Goal: Information Seeking & Learning: Check status

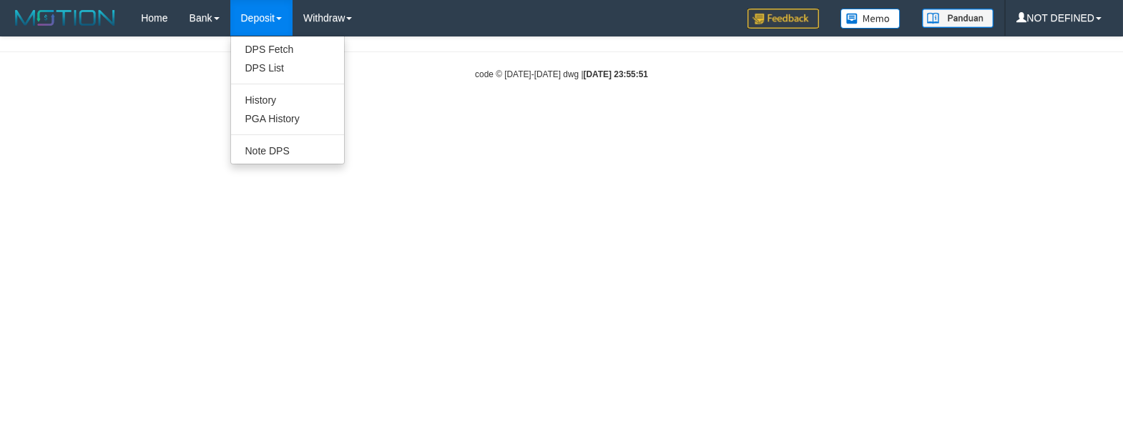
click at [265, 19] on link "Deposit" at bounding box center [261, 18] width 62 height 36
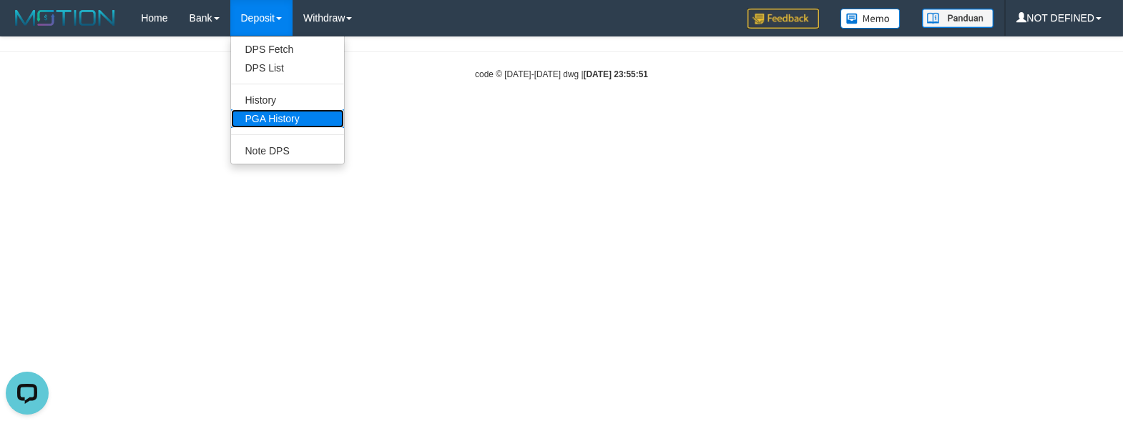
click at [285, 119] on link "PGA History" at bounding box center [287, 118] width 113 height 19
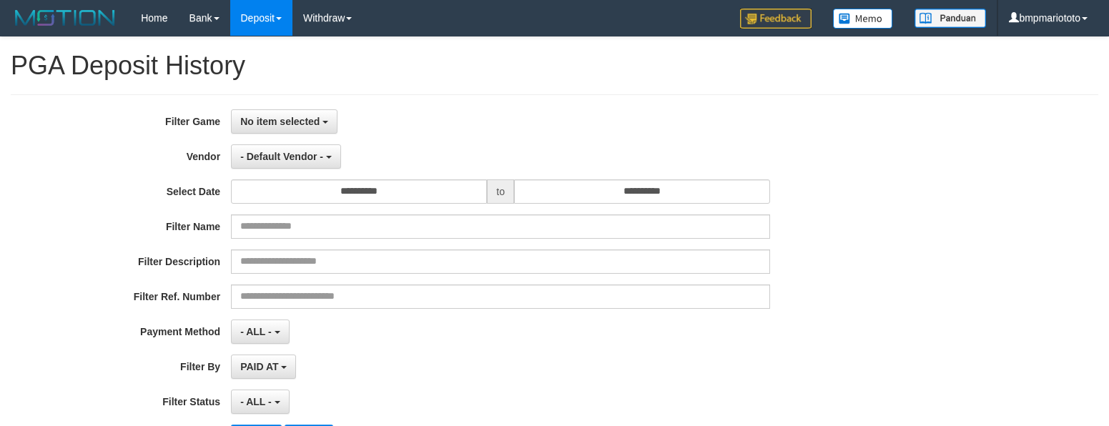
select select
select select "**"
click at [323, 121] on button "No item selected" at bounding box center [284, 121] width 107 height 24
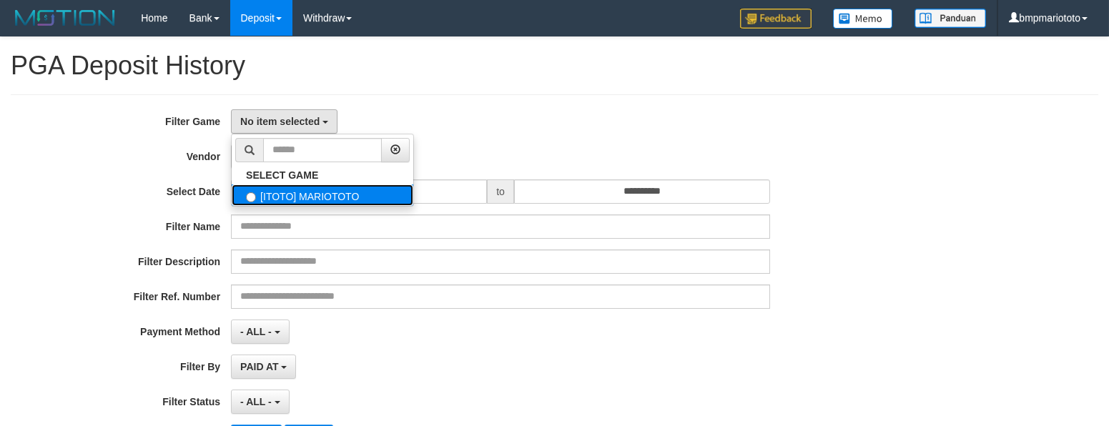
click at [315, 193] on label "[ITOTO] MARIOTOTO" at bounding box center [323, 195] width 182 height 21
select select "****"
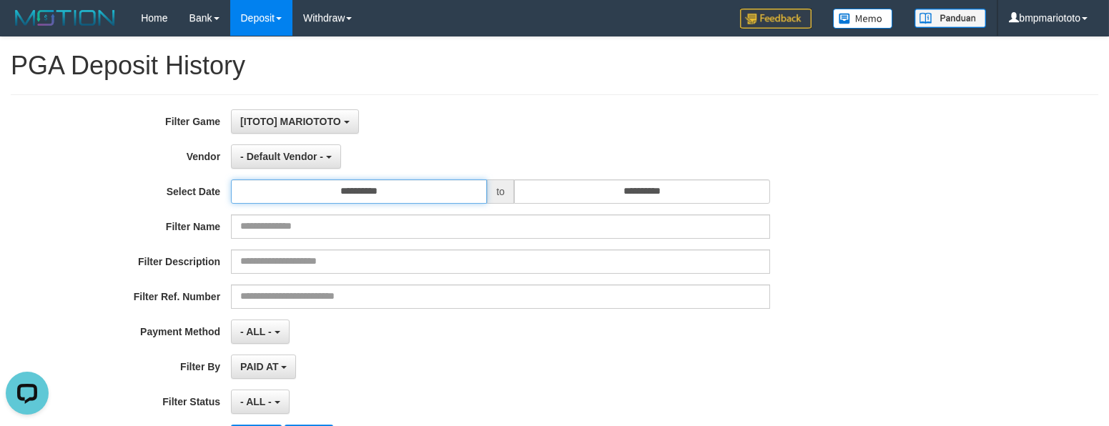
click at [426, 197] on input "**********" at bounding box center [359, 192] width 256 height 24
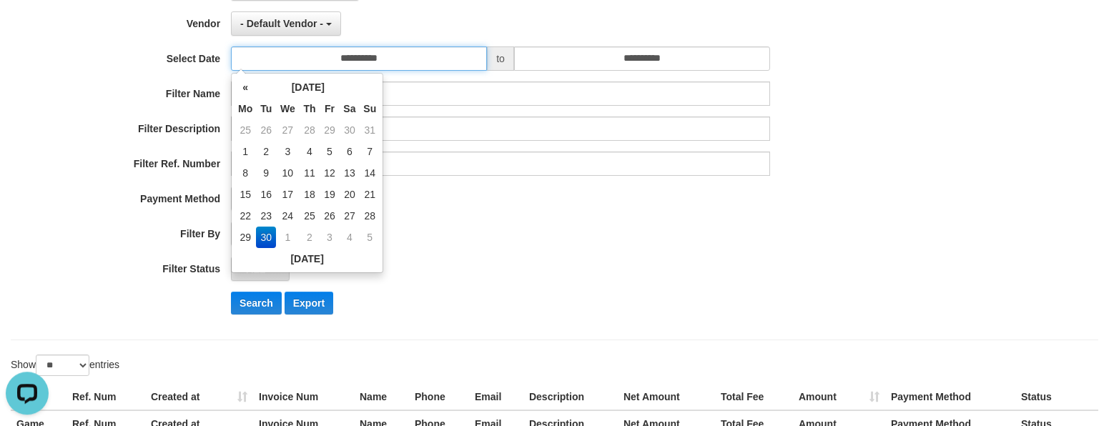
scroll to position [102, 0]
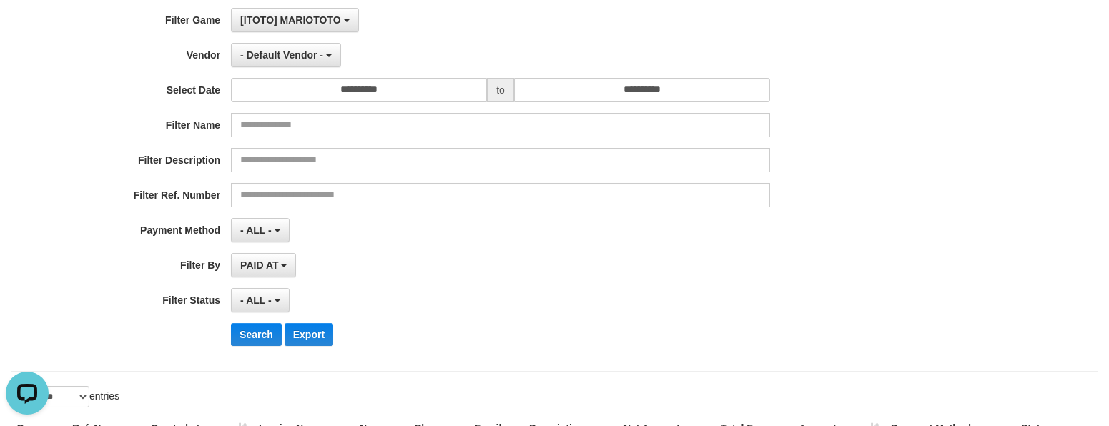
drag, startPoint x: 592, startPoint y: 283, endPoint x: 594, endPoint y: 258, distance: 25.1
click at [594, 274] on div "**********" at bounding box center [462, 182] width 925 height 349
click at [647, 101] on input "**********" at bounding box center [642, 90] width 256 height 24
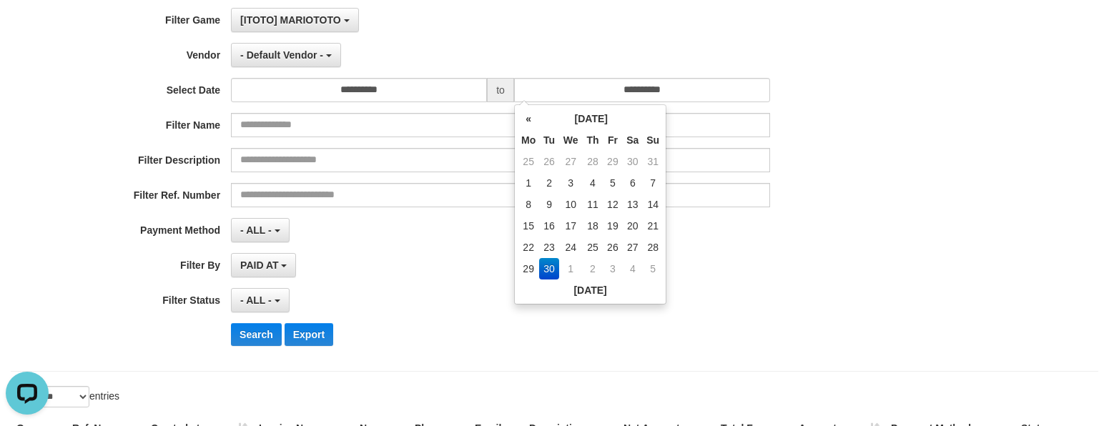
click at [609, 341] on div "Search Export" at bounding box center [577, 334] width 693 height 23
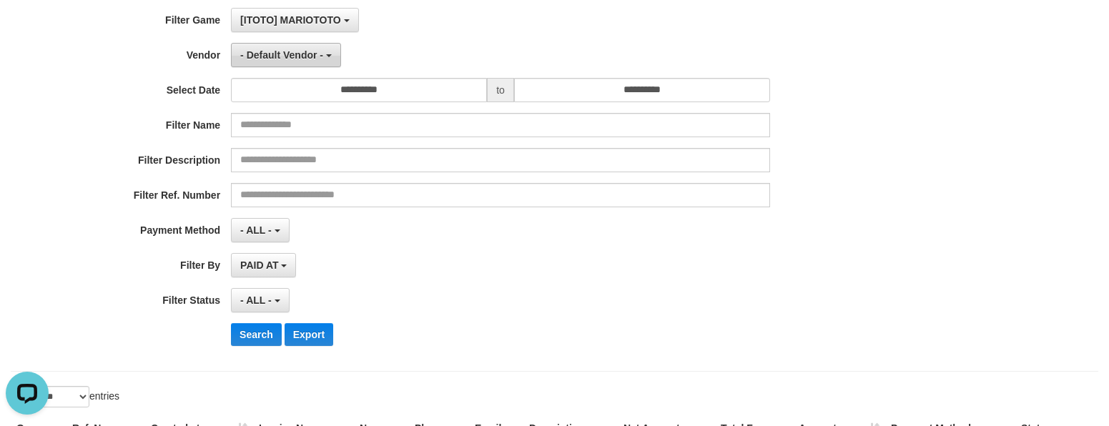
click at [300, 59] on span "- Default Vendor -" at bounding box center [281, 54] width 83 height 11
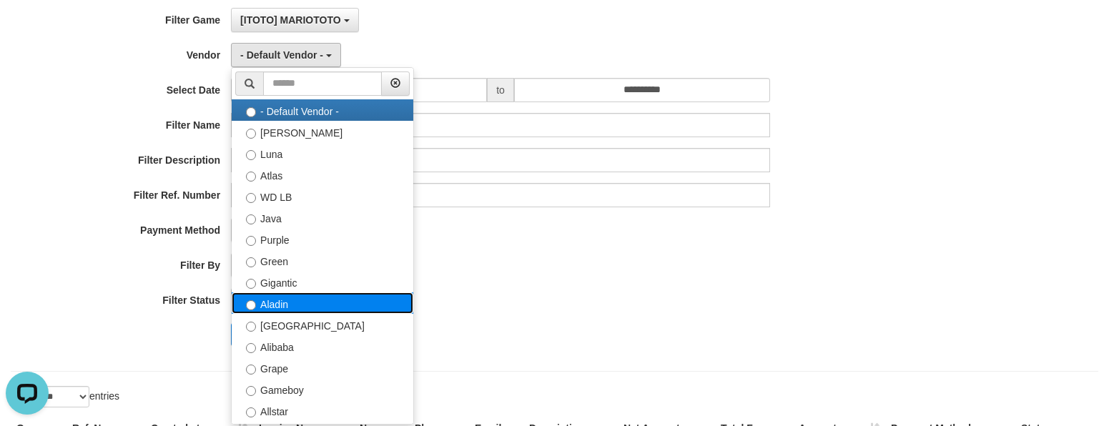
click at [302, 300] on label "Aladin" at bounding box center [323, 303] width 182 height 21
select select "**********"
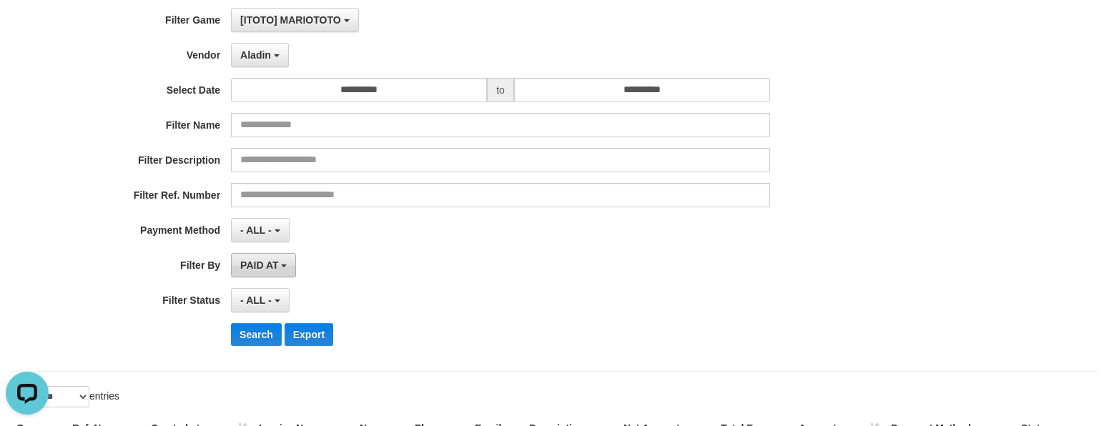
click at [266, 262] on span "PAID AT" at bounding box center [259, 265] width 38 height 11
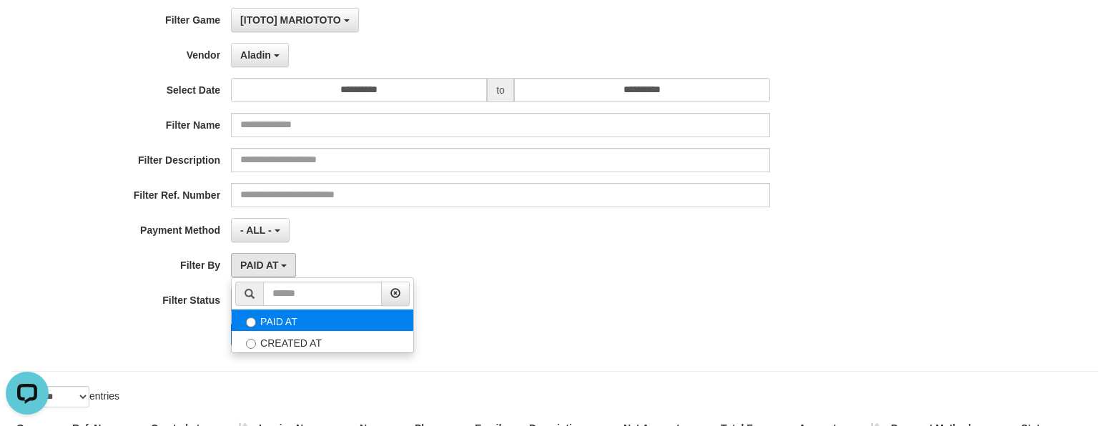
click at [264, 322] on label "PAID AT" at bounding box center [323, 320] width 182 height 21
click at [382, 239] on div "- ALL - SELECT ALL - ALL - SELECT PAYMENT METHOD Mandiri BNI OVO CIMB BRI MAYBA…" at bounding box center [500, 230] width 539 height 24
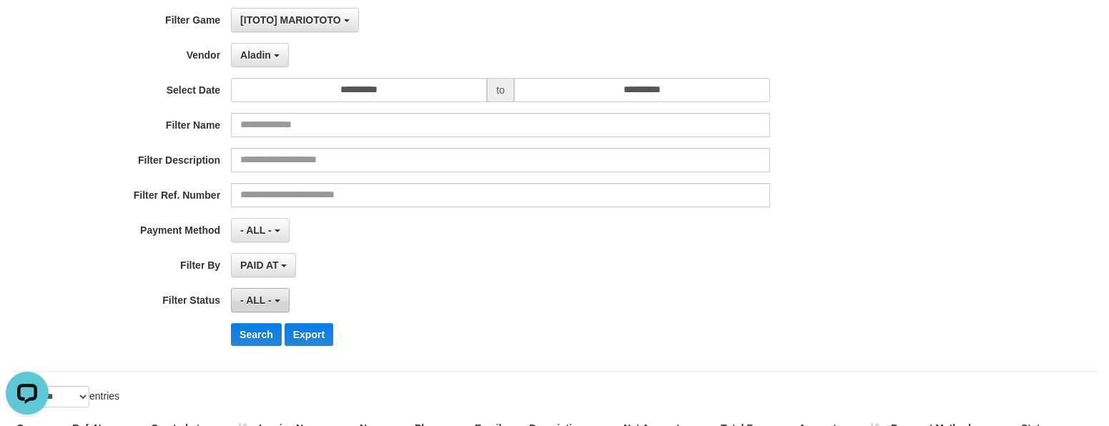
click at [275, 302] on button "- ALL -" at bounding box center [260, 300] width 58 height 24
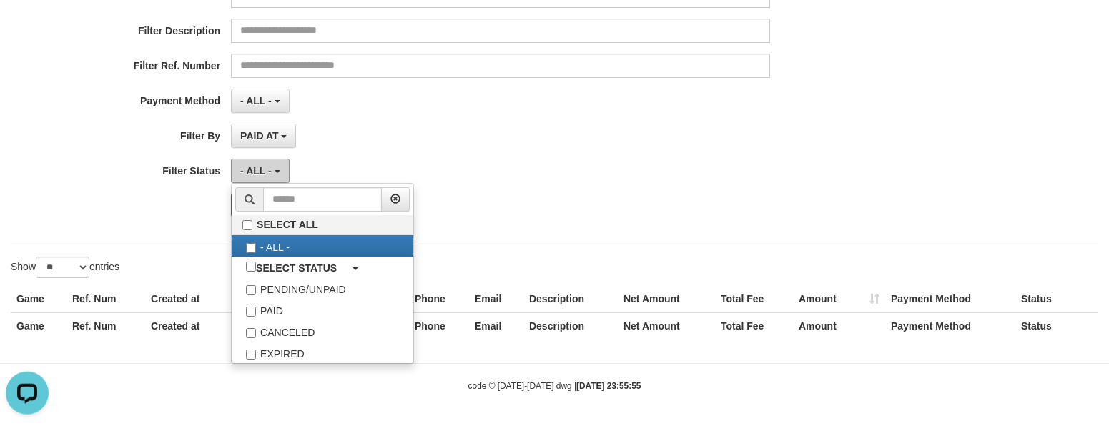
scroll to position [233, 0]
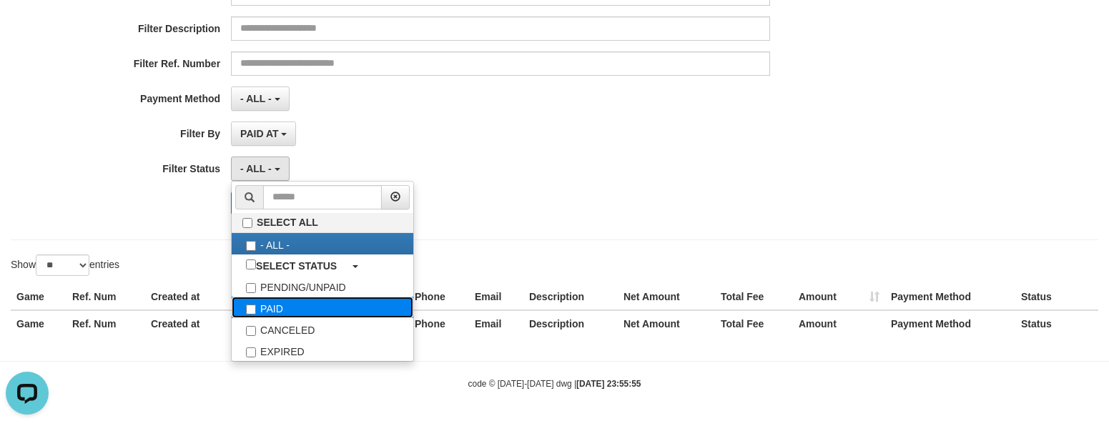
click at [316, 313] on label "PAID" at bounding box center [323, 307] width 182 height 21
select select "*"
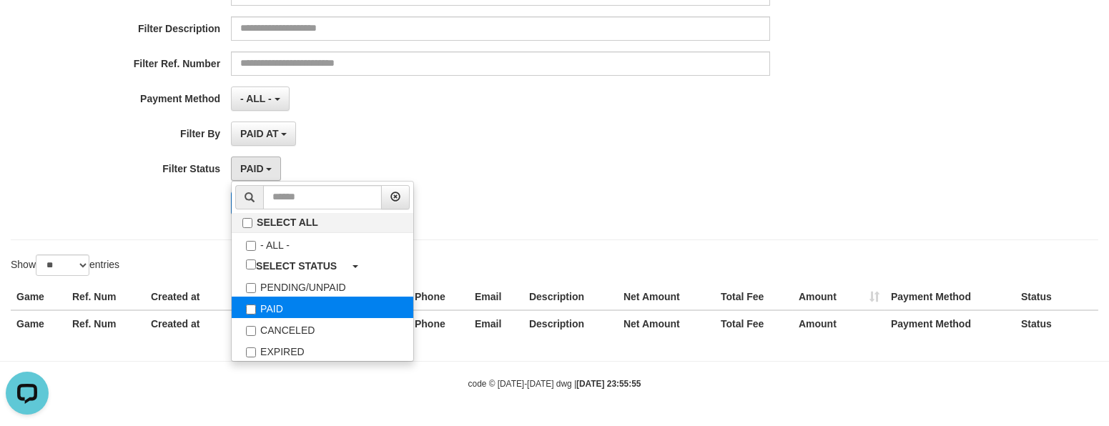
scroll to position [41, 0]
click at [166, 206] on div "Search Export" at bounding box center [462, 203] width 925 height 23
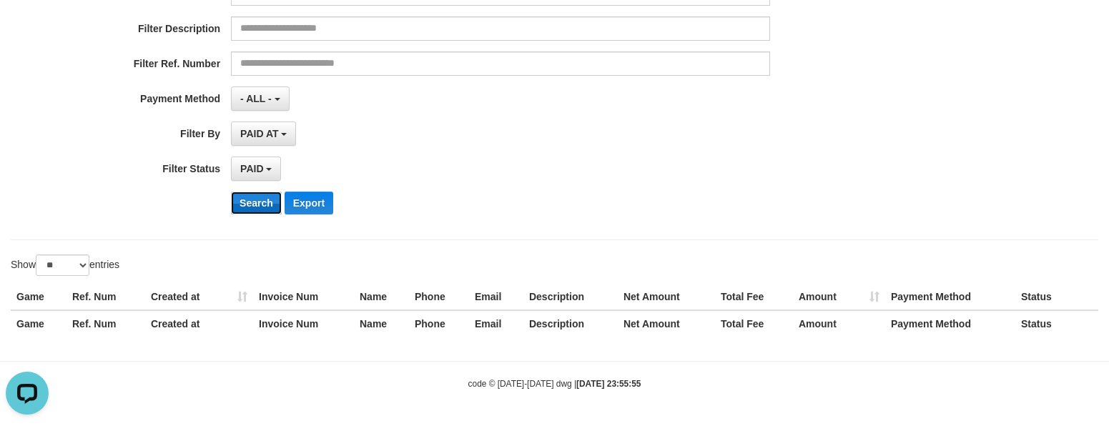
click at [243, 206] on button "Search" at bounding box center [256, 203] width 51 height 23
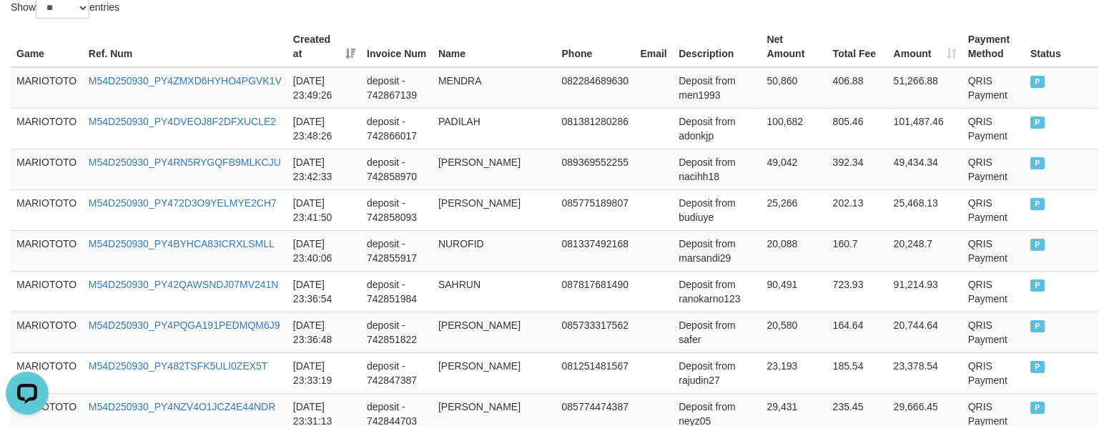
scroll to position [82, 0]
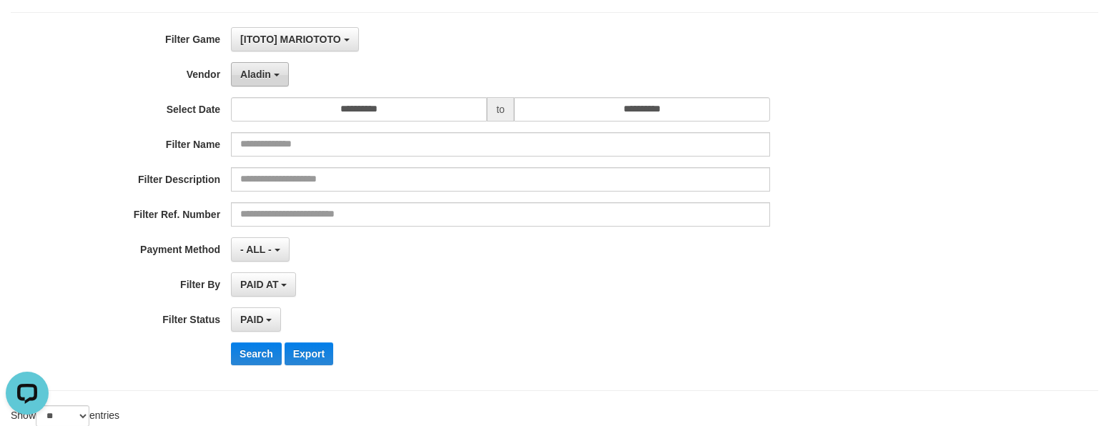
click at [262, 84] on button "Aladin" at bounding box center [260, 74] width 58 height 24
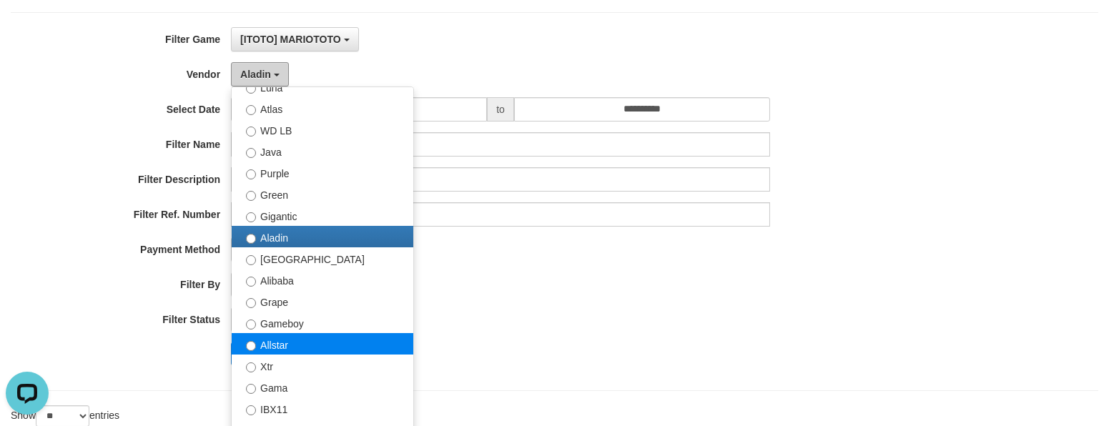
scroll to position [179, 0]
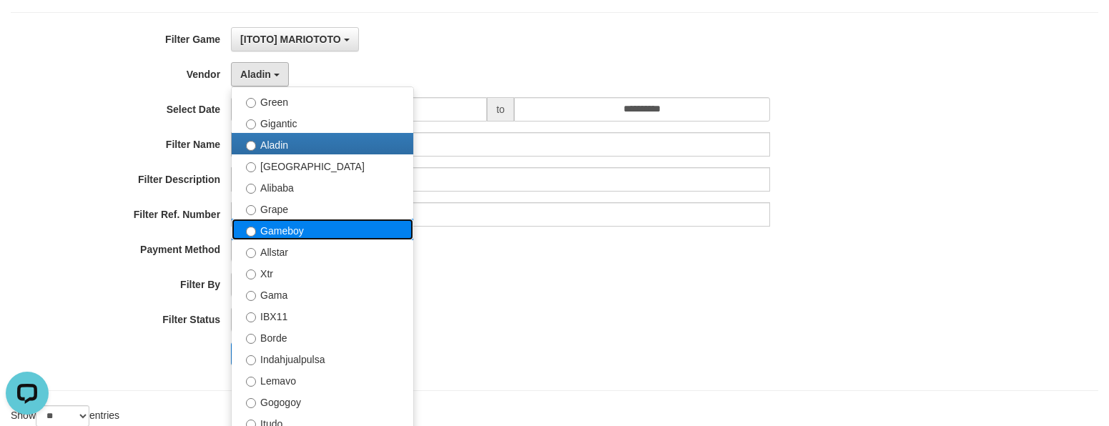
click at [326, 224] on label "Gameboy" at bounding box center [323, 229] width 182 height 21
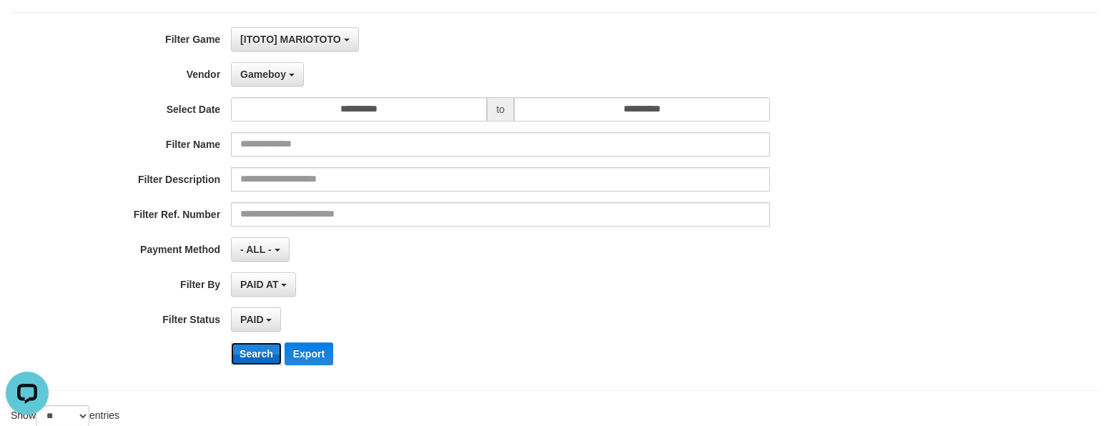
click at [237, 356] on button "Search" at bounding box center [256, 354] width 51 height 23
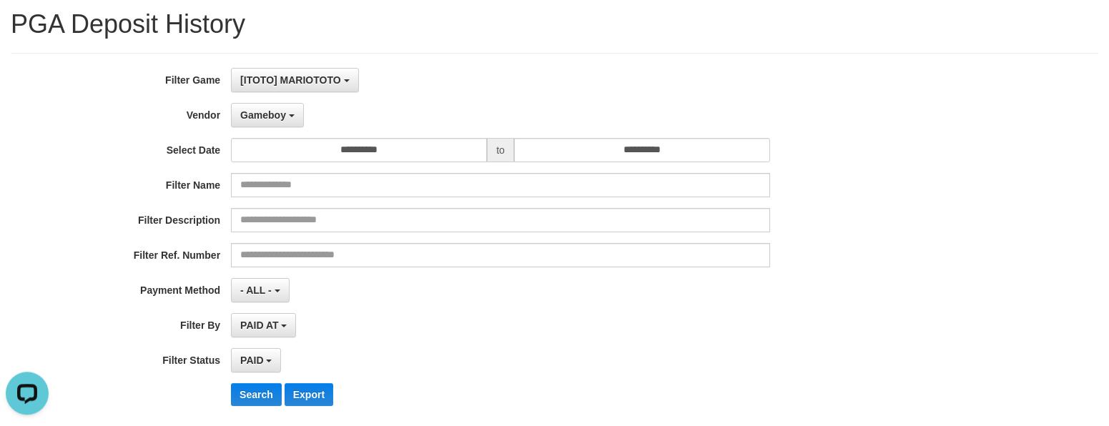
scroll to position [102, 0]
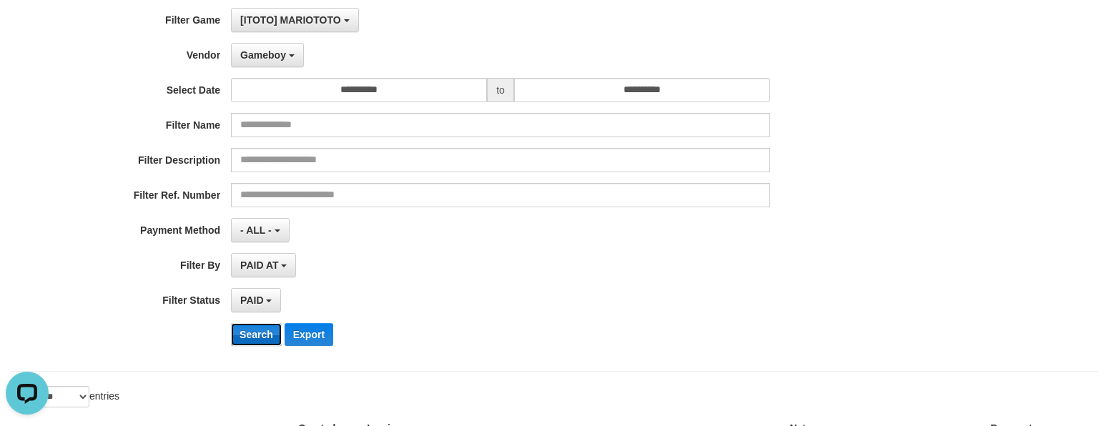
click at [263, 337] on button "Search" at bounding box center [256, 334] width 51 height 23
click at [255, 54] on span "Gameboy" at bounding box center [263, 54] width 46 height 11
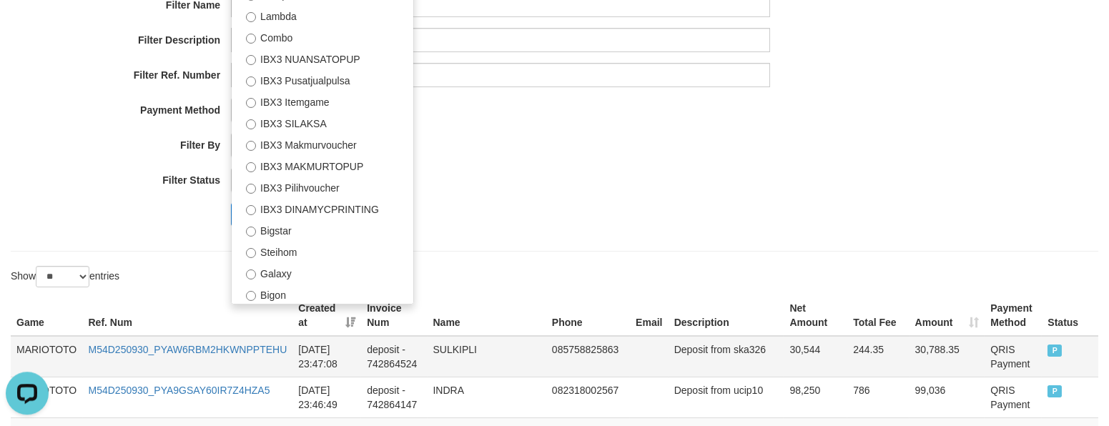
scroll to position [306, 0]
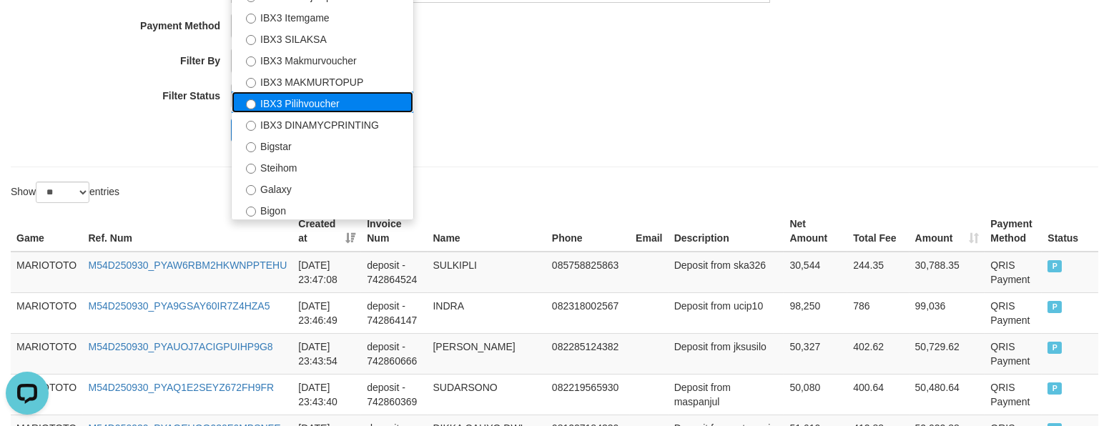
click at [337, 107] on label "IBX3 Pilihvoucher" at bounding box center [323, 102] width 182 height 21
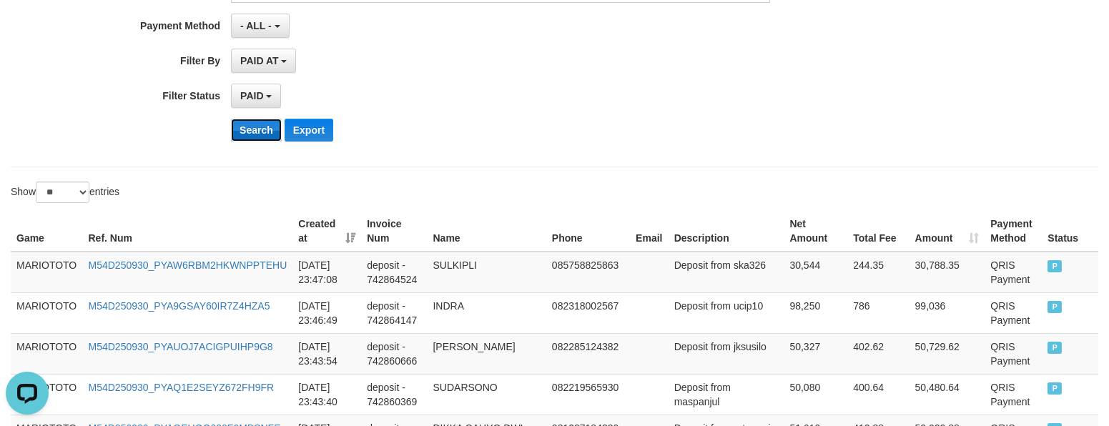
click at [252, 137] on button "Search" at bounding box center [256, 130] width 51 height 23
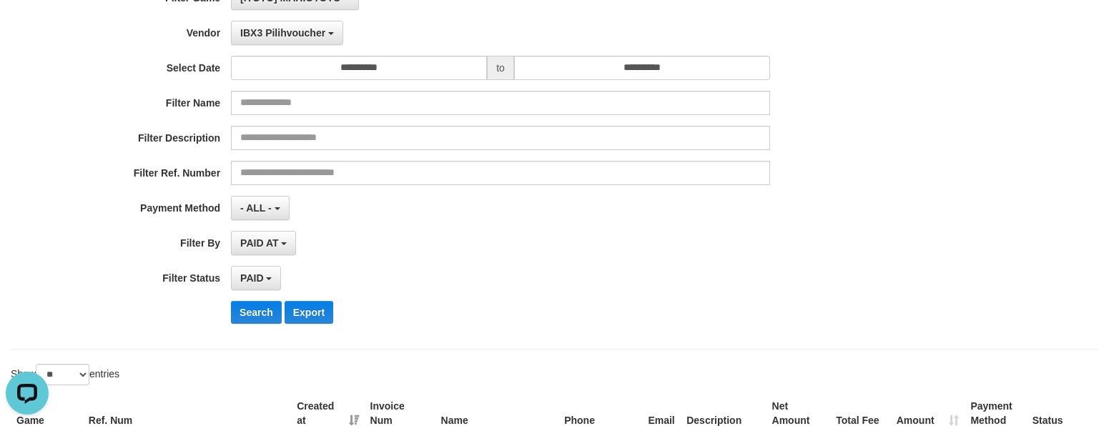
scroll to position [21, 0]
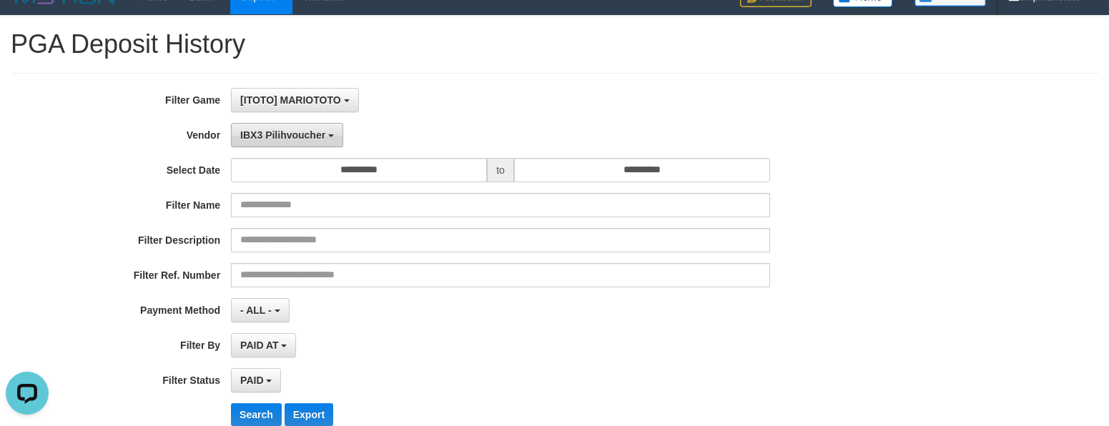
click at [294, 136] on span "IBX3 Pilihvoucher" at bounding box center [282, 134] width 85 height 11
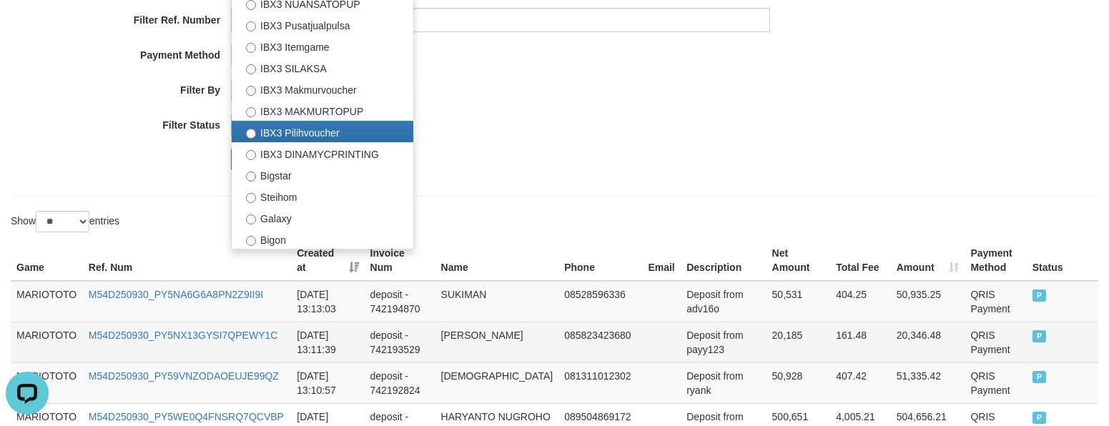
scroll to position [328, 0]
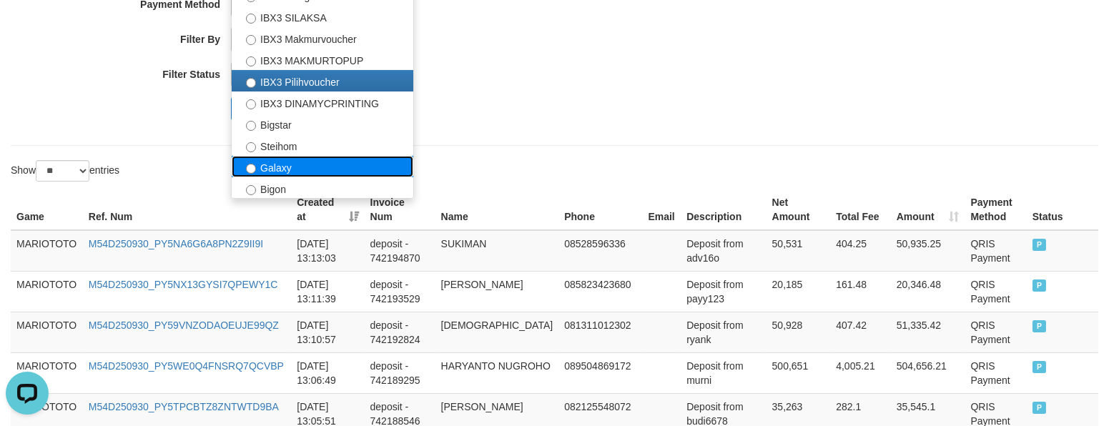
click at [315, 170] on label "Galaxy" at bounding box center [323, 166] width 182 height 21
select select "**********"
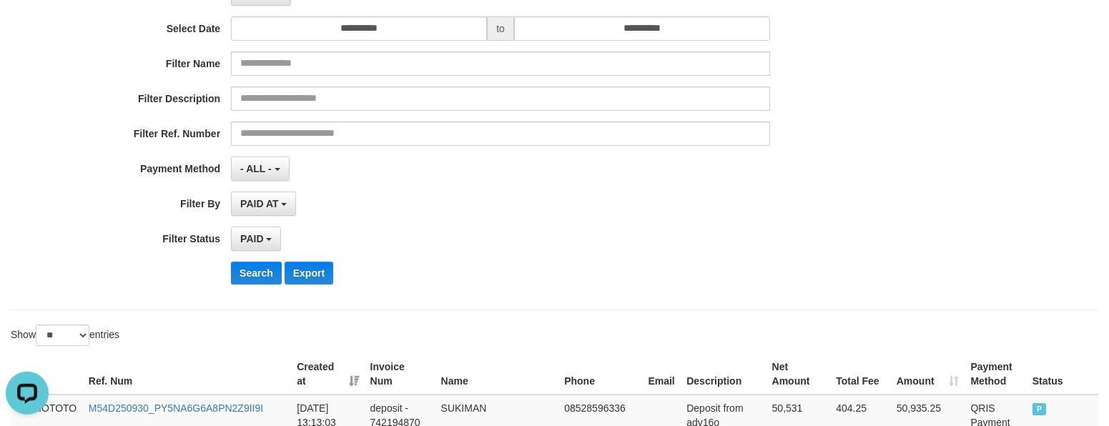
scroll to position [124, 0]
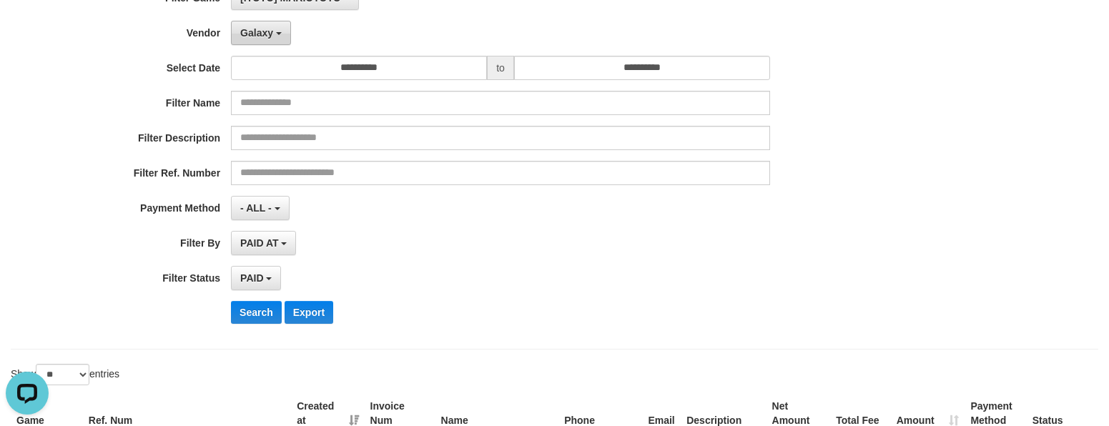
click at [268, 42] on button "Galaxy" at bounding box center [261, 33] width 60 height 24
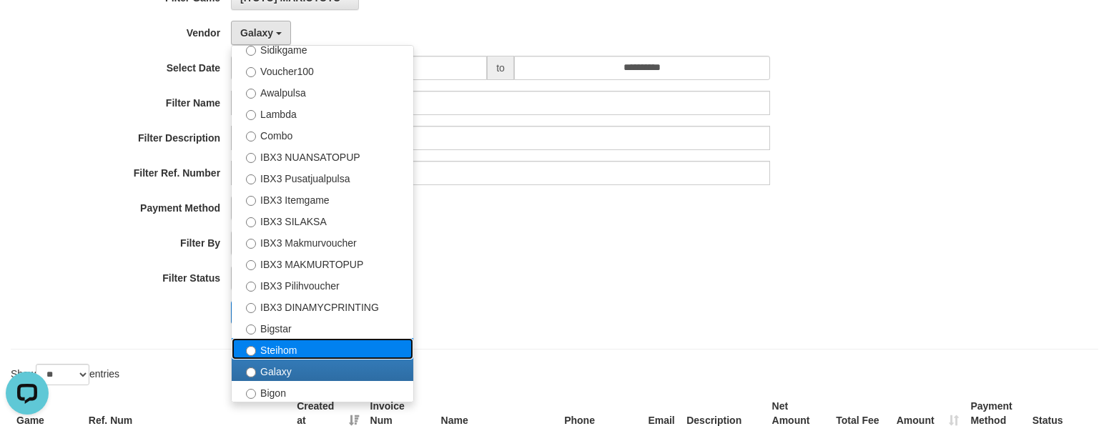
click at [337, 352] on label "Steihom" at bounding box center [323, 348] width 182 height 21
select select "**********"
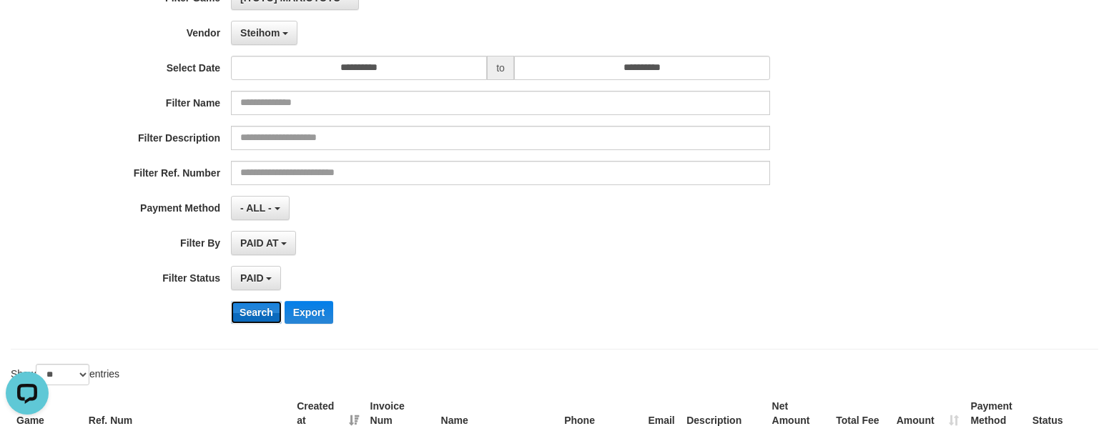
click at [240, 313] on button "Search" at bounding box center [256, 312] width 51 height 23
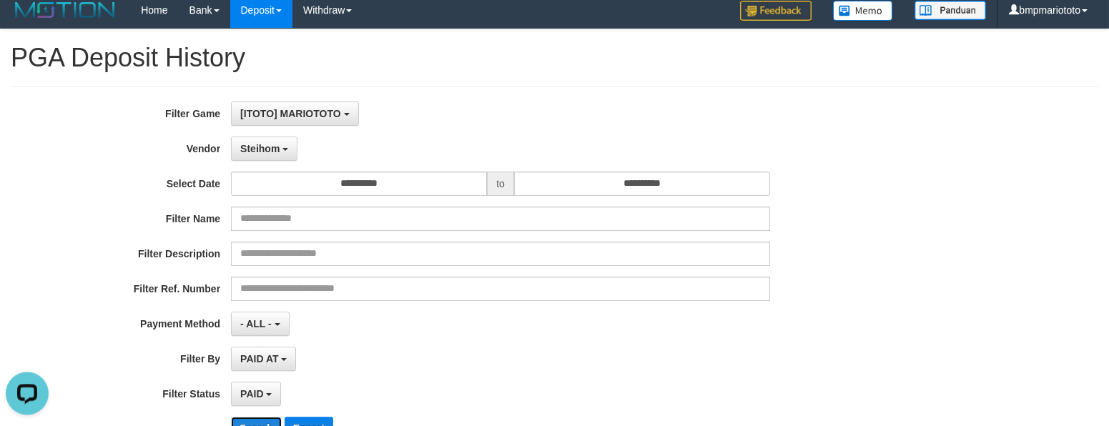
scroll to position [306, 0]
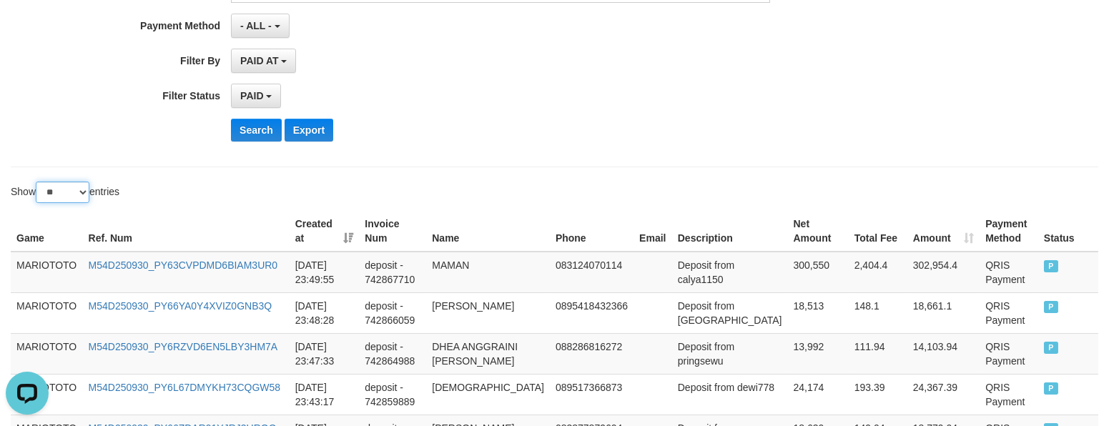
click at [36, 182] on select "** ** ** ***" at bounding box center [63, 192] width 54 height 21
select select "***"
click option "***" at bounding box center [0, 0] width 0 height 0
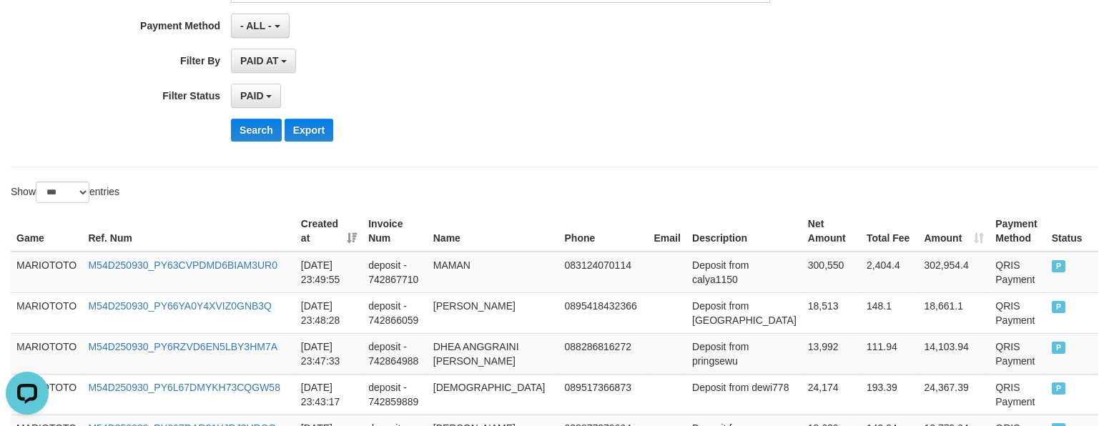
click at [259, 135] on button "Search" at bounding box center [256, 130] width 51 height 23
click at [456, 129] on div "Search Export" at bounding box center [577, 130] width 693 height 23
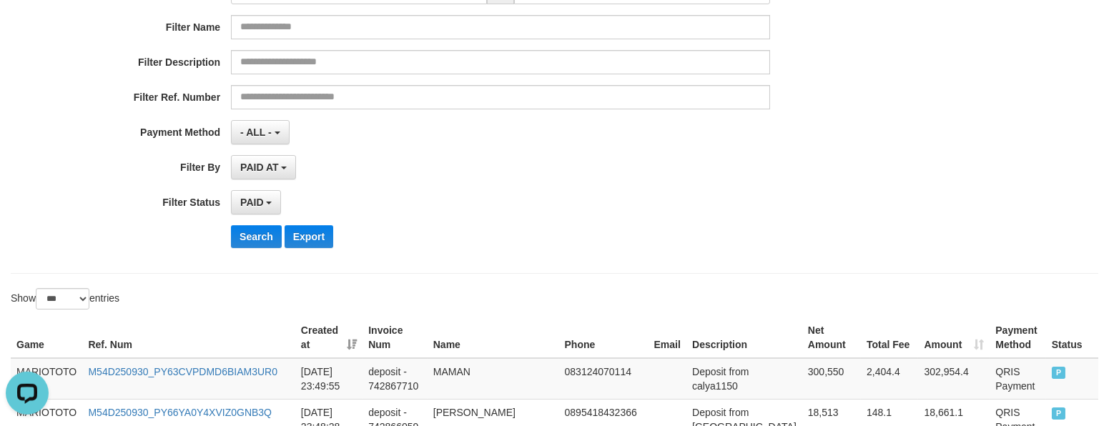
scroll to position [102, 0]
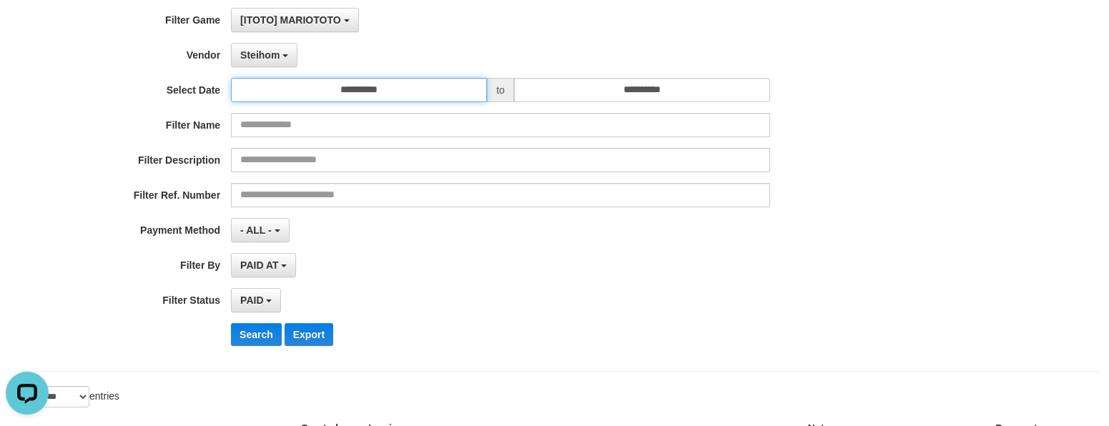
click at [428, 82] on input "**********" at bounding box center [359, 90] width 256 height 24
drag, startPoint x: 514, startPoint y: 283, endPoint x: 549, endPoint y: 180, distance: 109.0
click at [518, 267] on div "**********" at bounding box center [462, 182] width 925 height 349
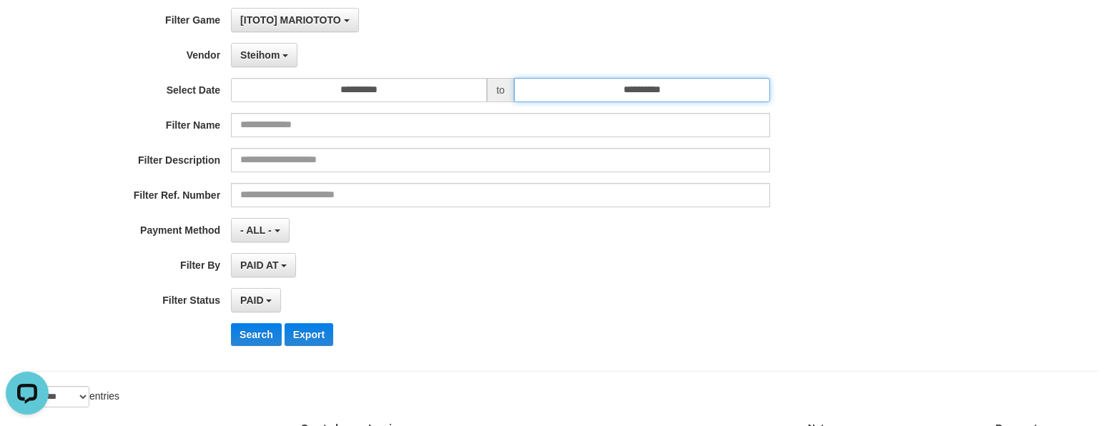
click at [617, 96] on input "**********" at bounding box center [642, 90] width 256 height 24
click at [715, 290] on div "PAID SELECT ALL - ALL - SELECT STATUS PENDING/UNPAID PAID CANCELED EXPIRED" at bounding box center [500, 300] width 539 height 24
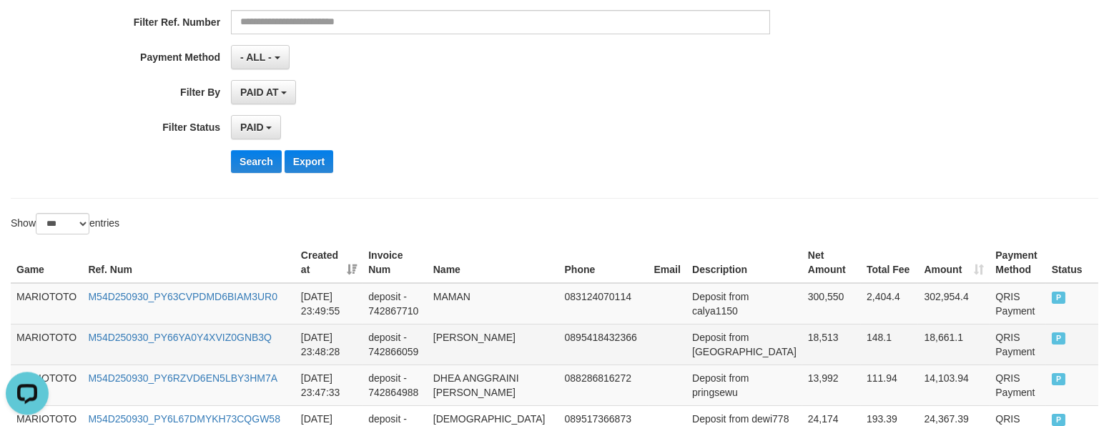
scroll to position [306, 0]
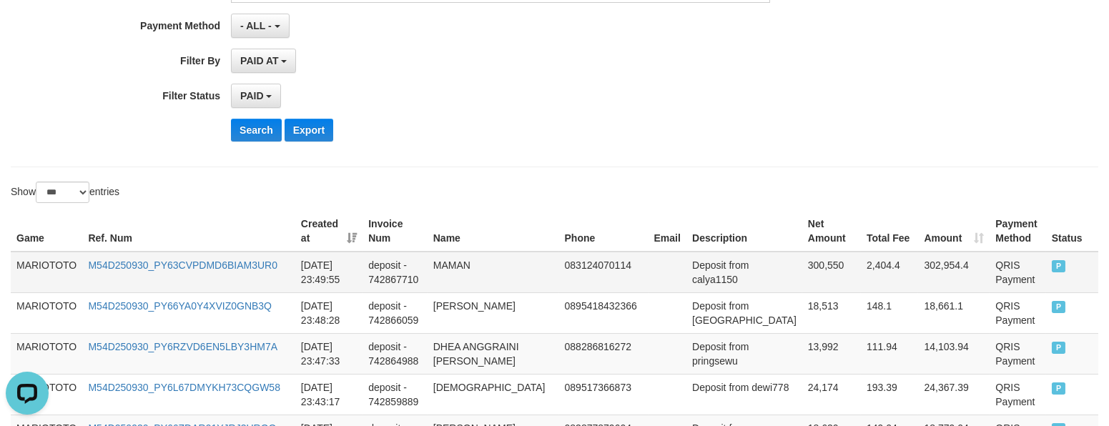
click at [39, 261] on td "MARIOTOTO" at bounding box center [47, 272] width 72 height 41
click at [40, 261] on td "MARIOTOTO" at bounding box center [47, 272] width 72 height 41
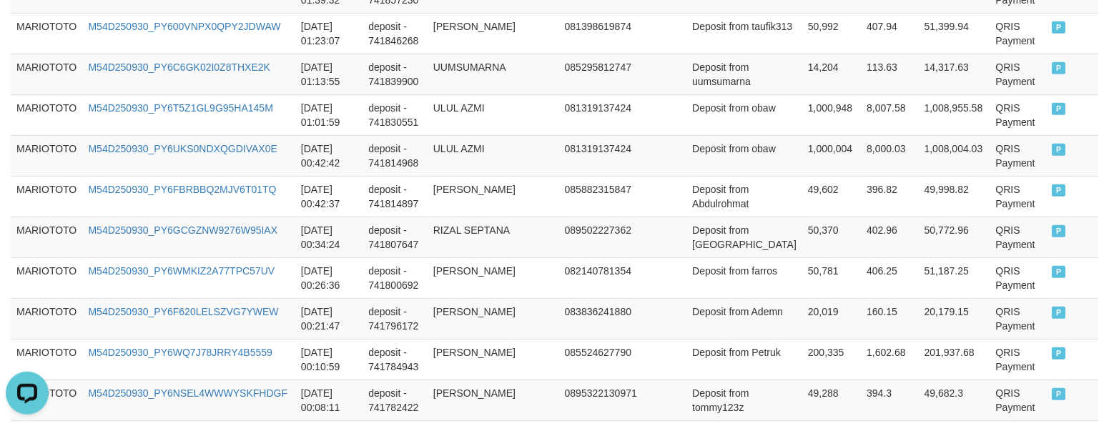
scroll to position [3556, 0]
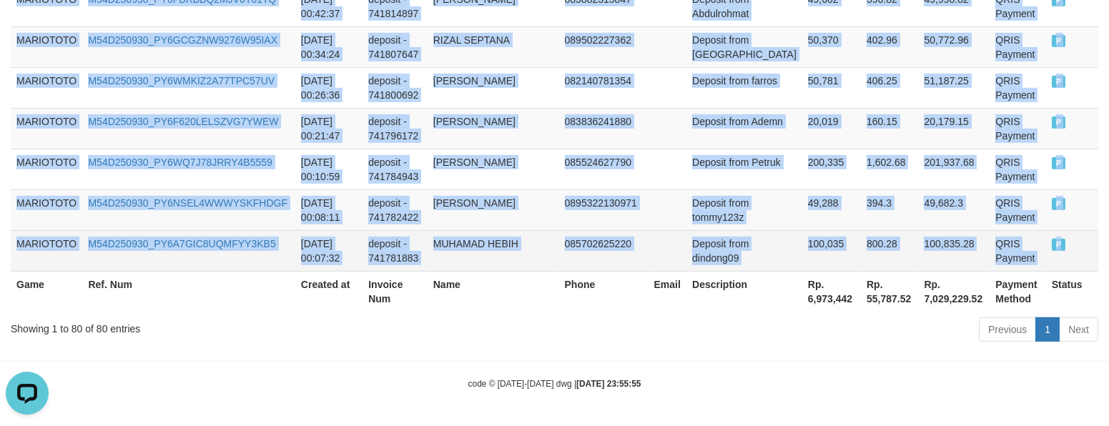
click at [1079, 250] on td "P" at bounding box center [1073, 250] width 52 height 41
copy tbody "MARIOTOTO M54D250930_PY63CVPDMD6BIAM3UR0 [DATE] 23:49:55 deposit - 742867710 MA…"
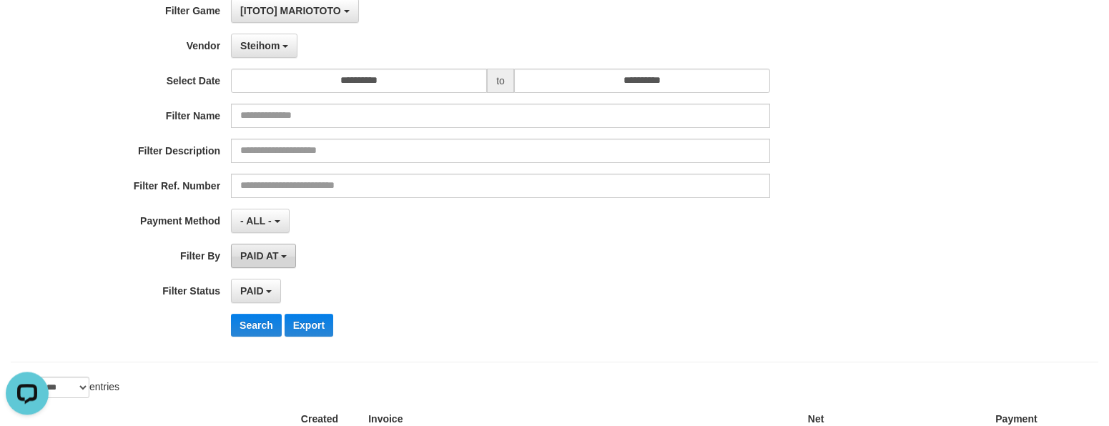
scroll to position [0, 0]
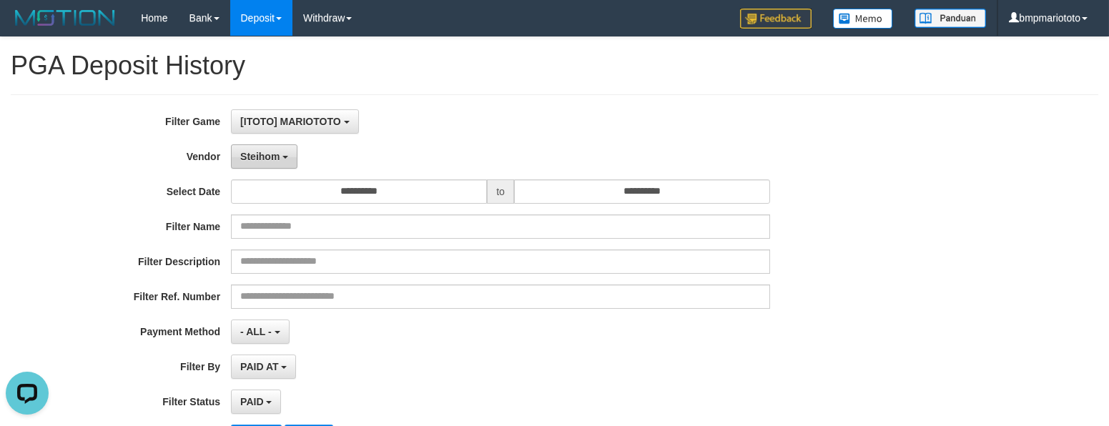
click at [266, 151] on button "Steihom" at bounding box center [264, 156] width 67 height 24
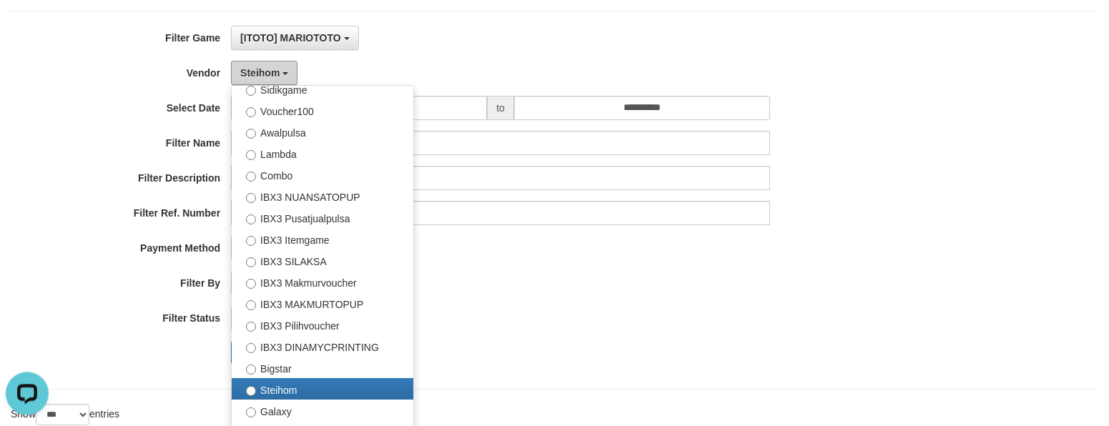
scroll to position [204, 0]
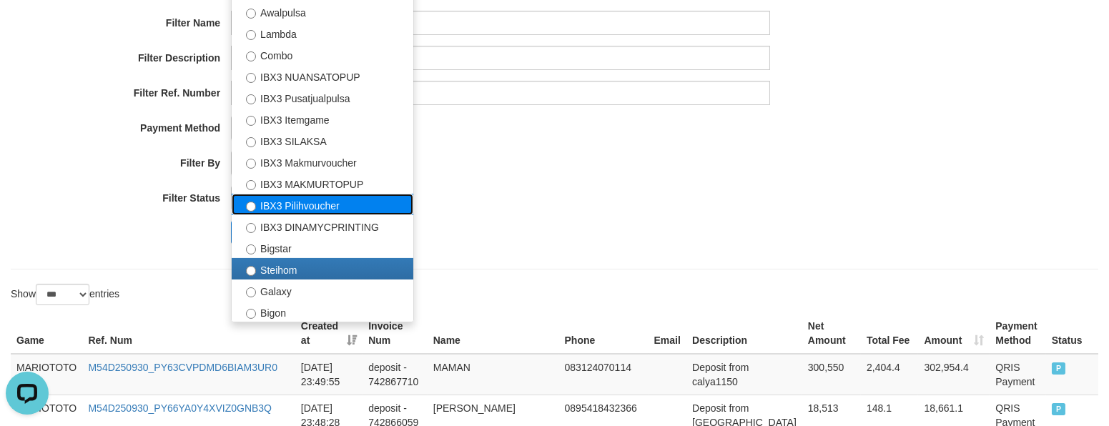
click at [320, 205] on label "IBX3 Pilihvoucher" at bounding box center [323, 204] width 182 height 21
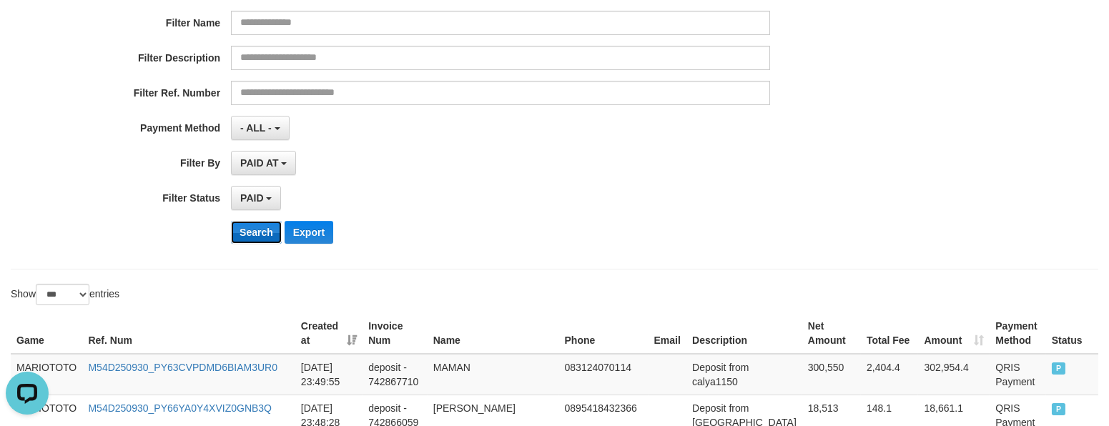
click at [250, 239] on button "Search" at bounding box center [256, 232] width 51 height 23
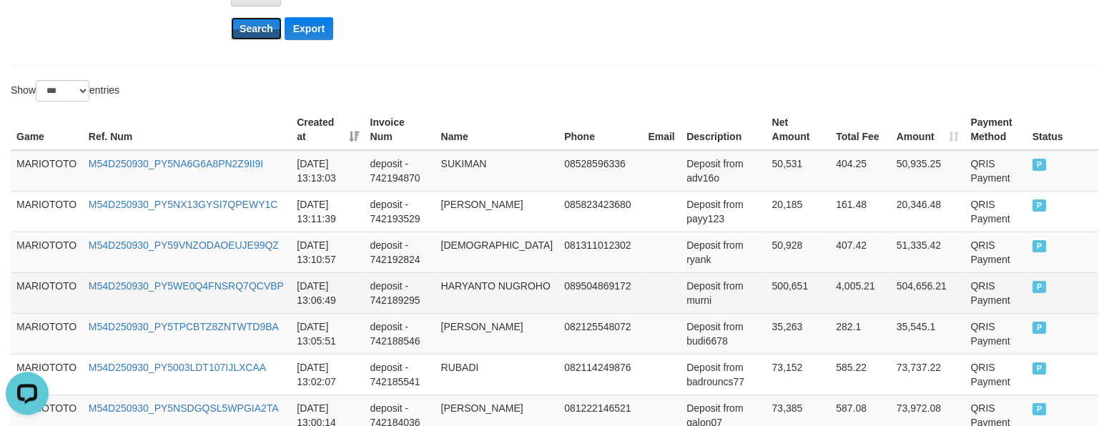
scroll to position [408, 0]
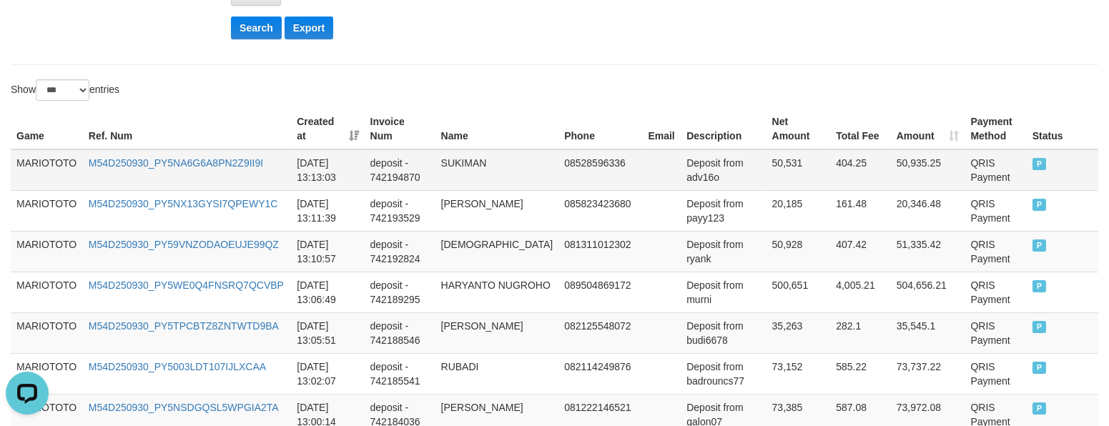
click at [41, 166] on td "MARIOTOTO" at bounding box center [47, 170] width 72 height 41
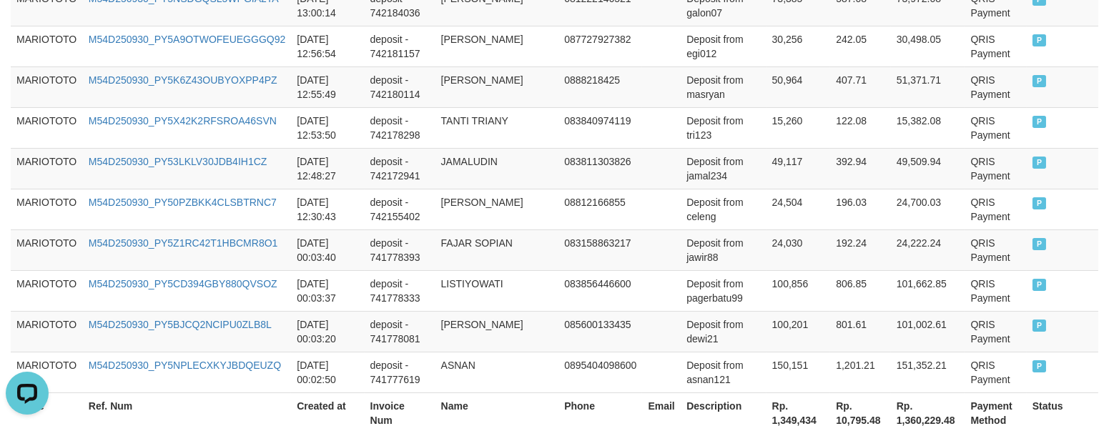
scroll to position [941, 0]
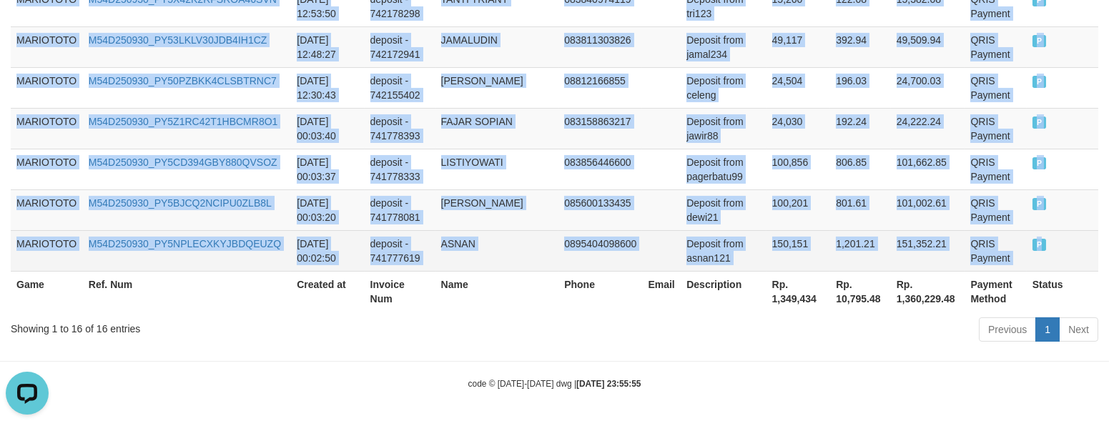
click at [1056, 250] on td "P" at bounding box center [1063, 250] width 72 height 41
copy tbody "MARIOTOTO M54D250930_PY5NA6G6A8PN2Z9II9I [DATE] 13:13:03 deposit - 742194870 SU…"
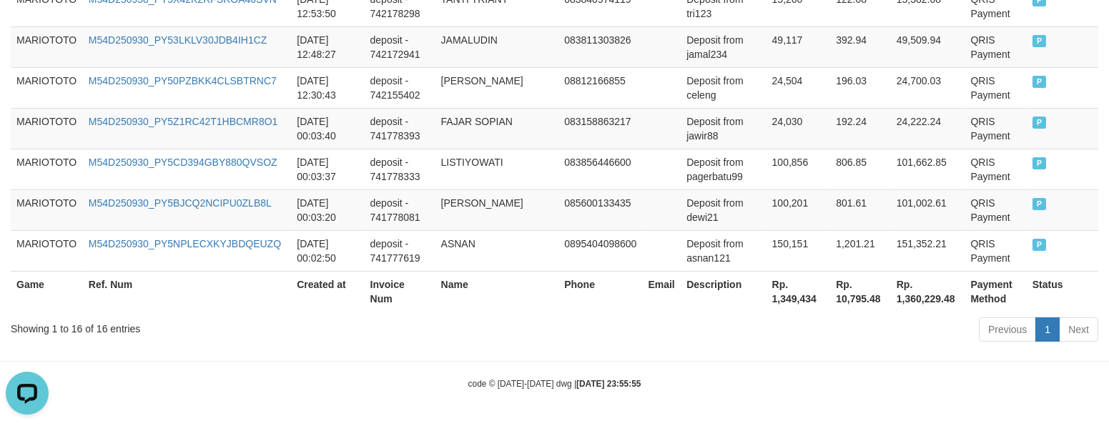
click at [411, 331] on div "Showing 1 to 16 of 16 entries" at bounding box center [231, 326] width 441 height 20
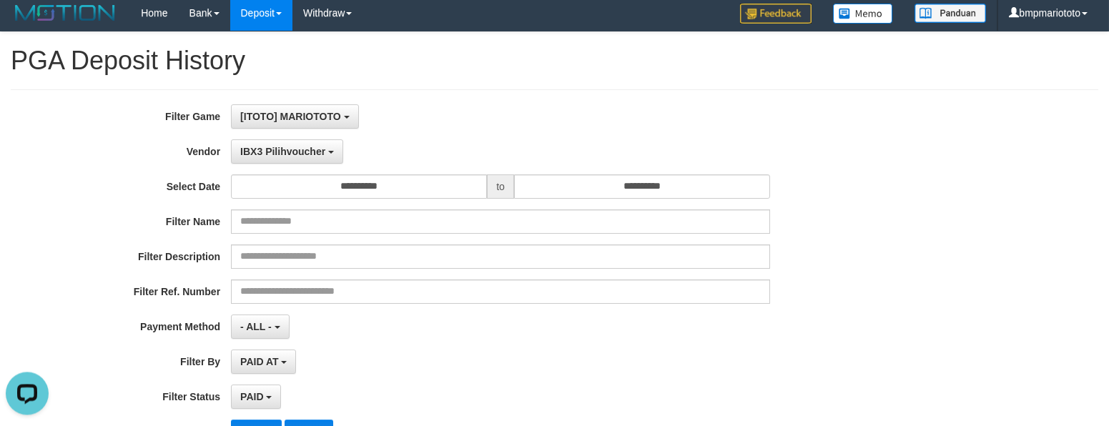
scroll to position [0, 0]
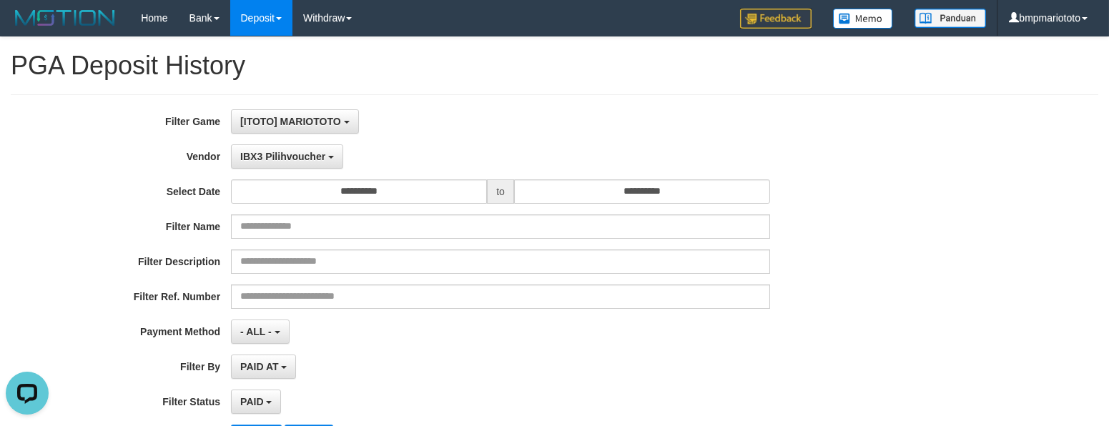
click at [259, 142] on div "**********" at bounding box center [462, 283] width 925 height 349
click at [261, 151] on button "IBX3 Pilihvoucher" at bounding box center [287, 156] width 112 height 24
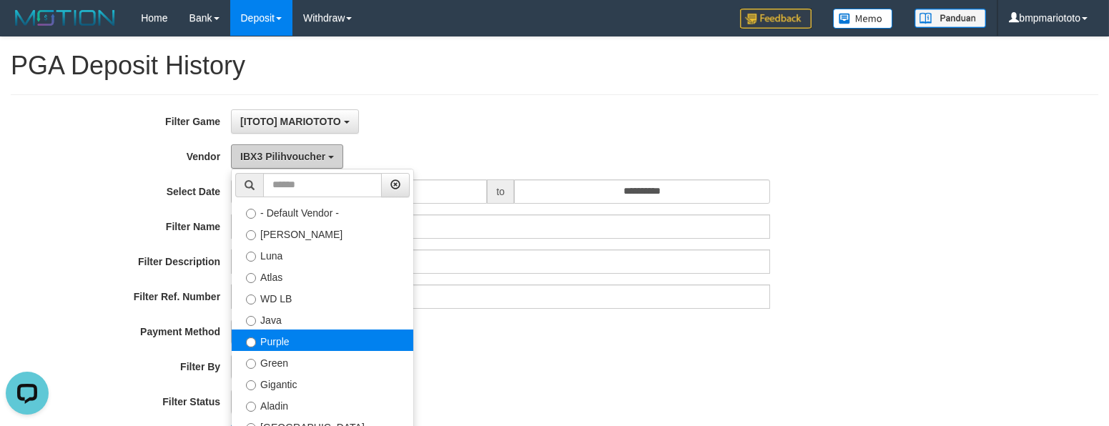
scroll to position [89, 0]
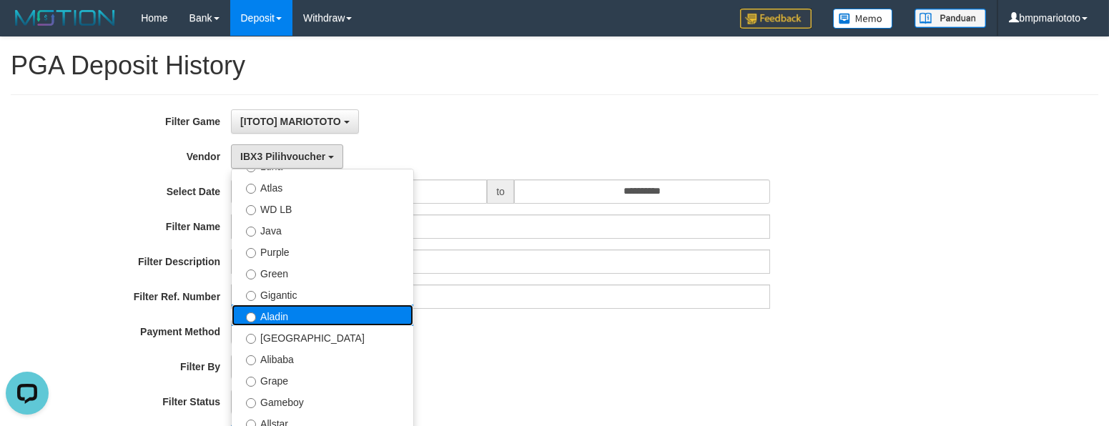
click at [320, 320] on label "Aladin" at bounding box center [323, 315] width 182 height 21
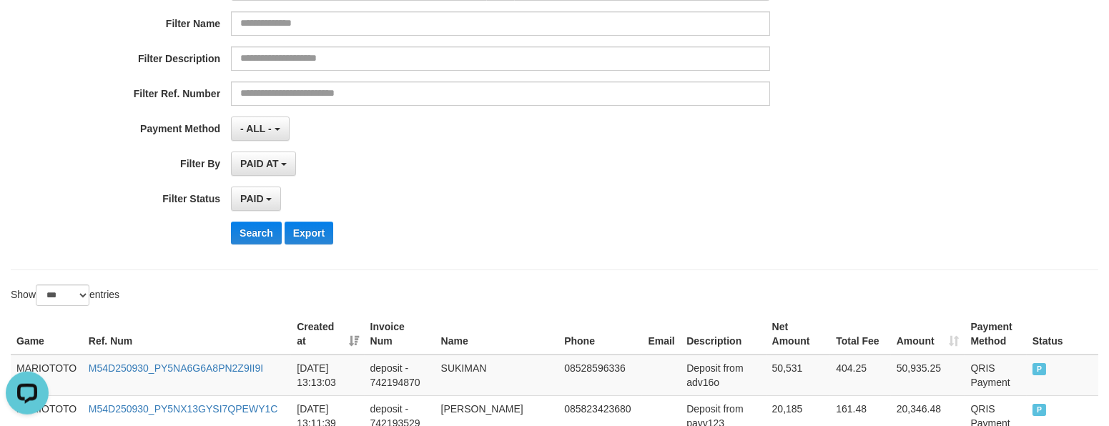
scroll to position [204, 0]
click at [258, 243] on button "Search" at bounding box center [256, 232] width 51 height 23
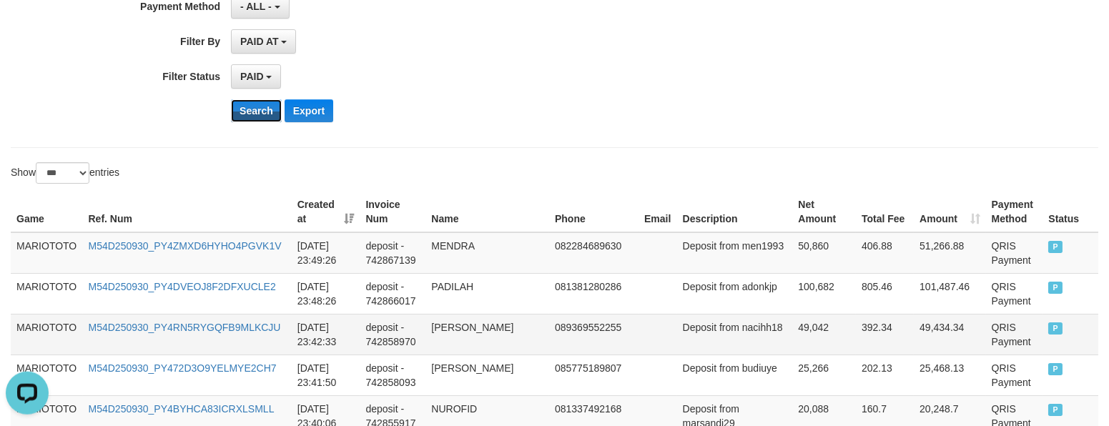
scroll to position [408, 0]
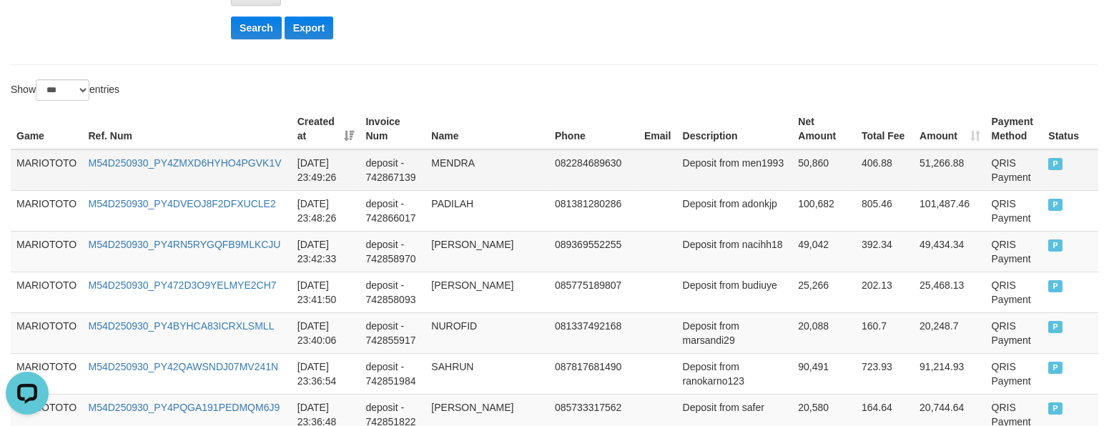
click at [39, 152] on td "MARIOTOTO" at bounding box center [47, 170] width 72 height 41
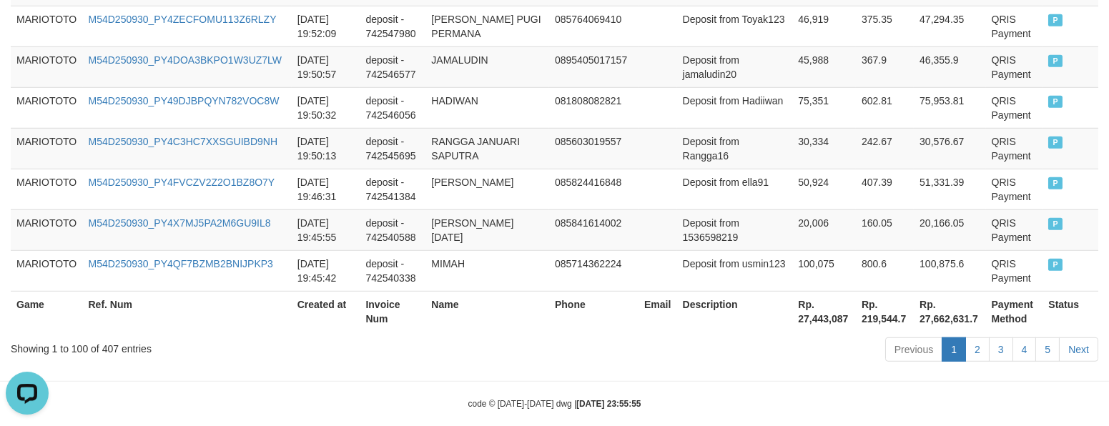
scroll to position [4401, 0]
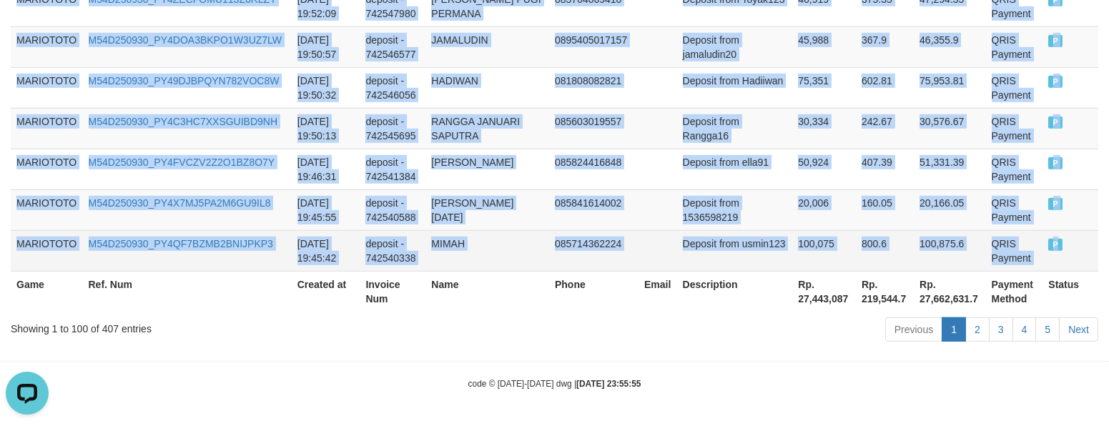
click at [1063, 258] on td "P" at bounding box center [1071, 250] width 56 height 41
copy tbody "MARIOTOTO M54D250930_PY4ZMXD6HYHO4PGVK1V [DATE] 23:49:26 deposit - 742867139 ME…"
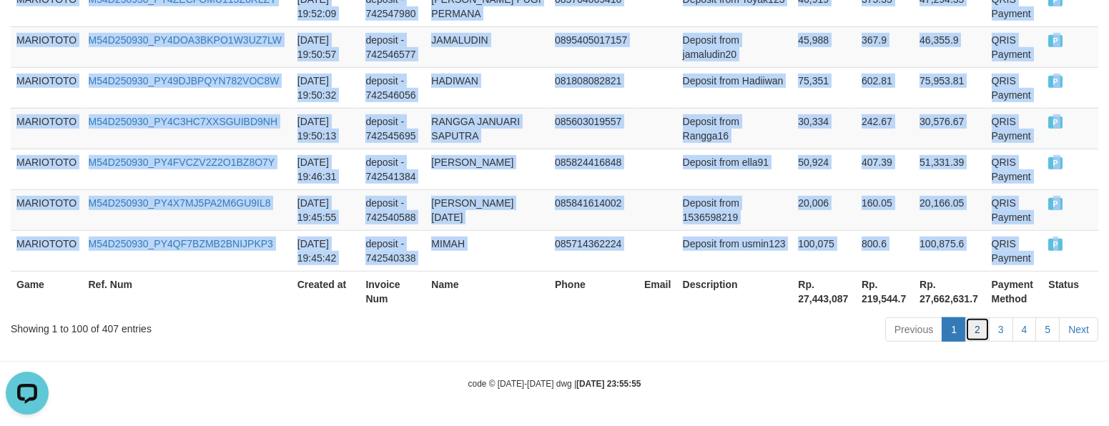
click at [979, 333] on link "2" at bounding box center [978, 330] width 24 height 24
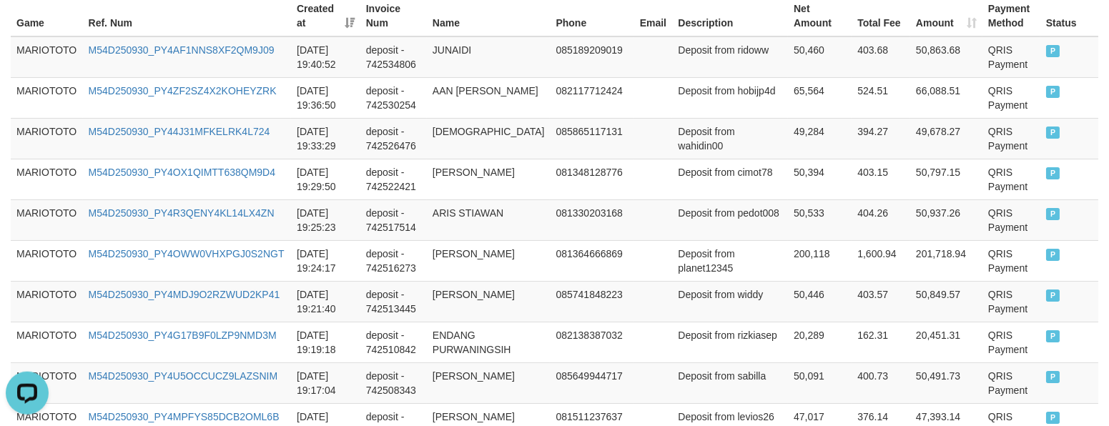
scroll to position [280, 0]
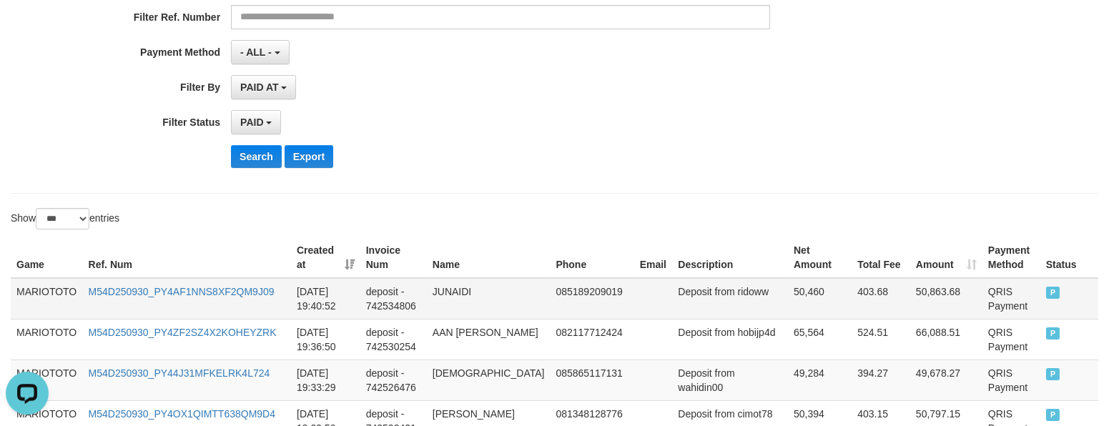
click at [46, 286] on td "MARIOTOTO" at bounding box center [47, 298] width 72 height 41
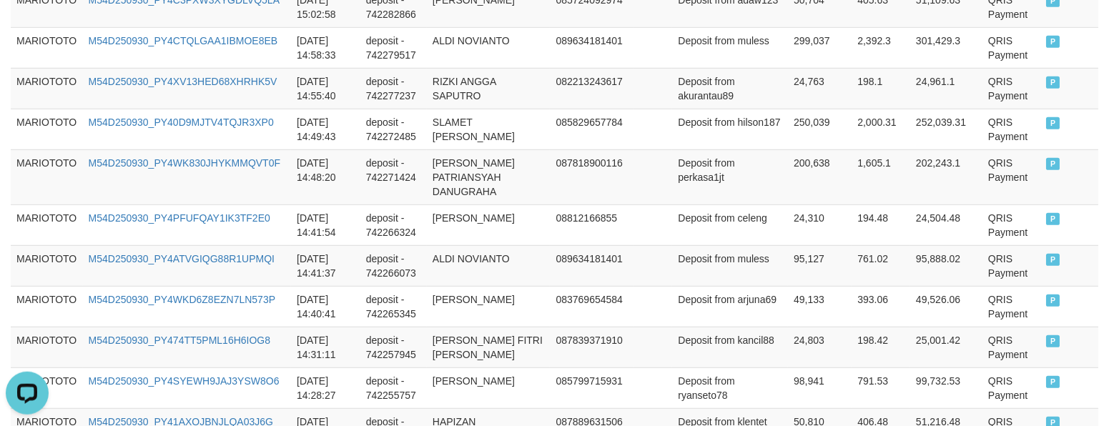
scroll to position [4445, 0]
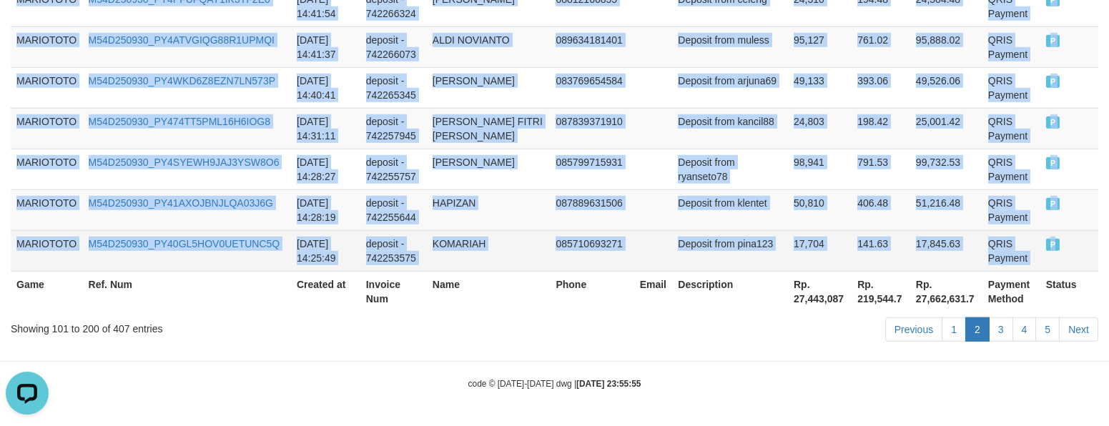
click at [1059, 253] on td "P" at bounding box center [1070, 250] width 58 height 41
copy tbody "MARIOTOTO M54D250930_PY4AF1NNS8XF2QM9J09 [DATE] 19:40:52 deposit - 742534806 JU…"
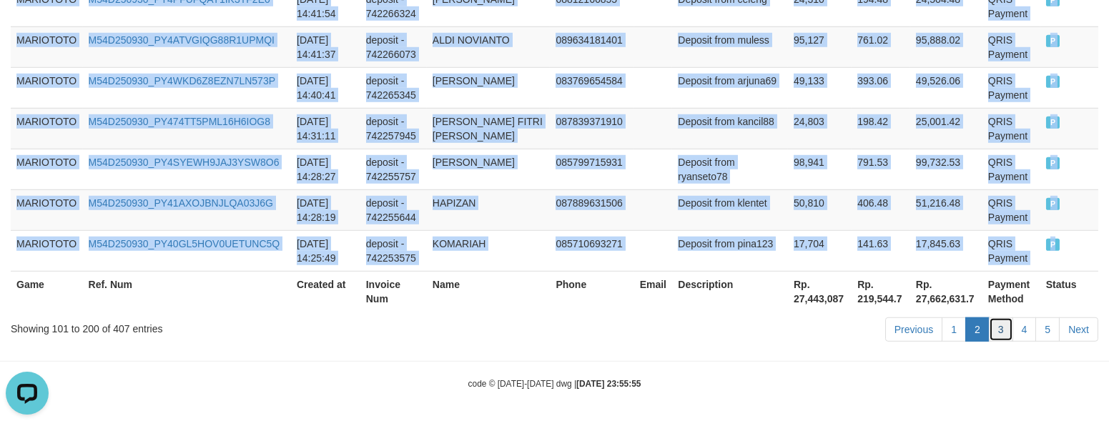
click at [994, 324] on link "3" at bounding box center [1001, 330] width 24 height 24
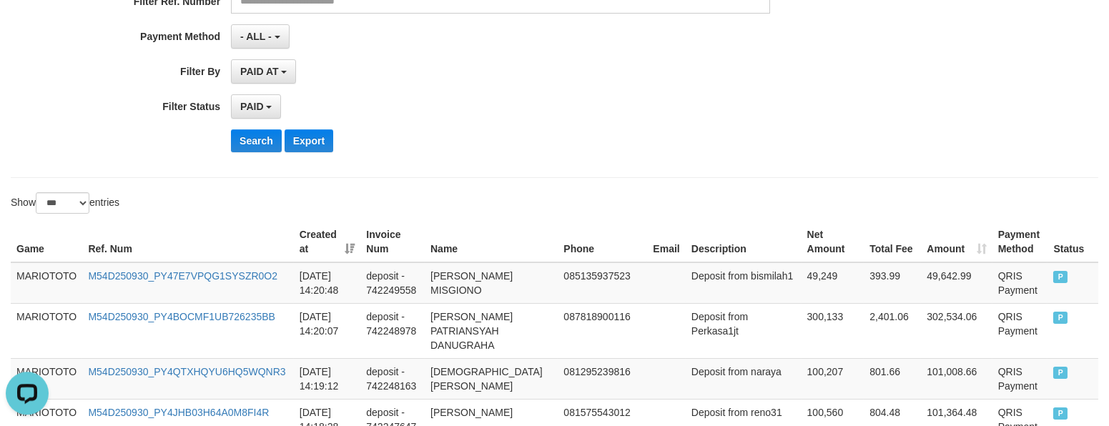
scroll to position [409, 0]
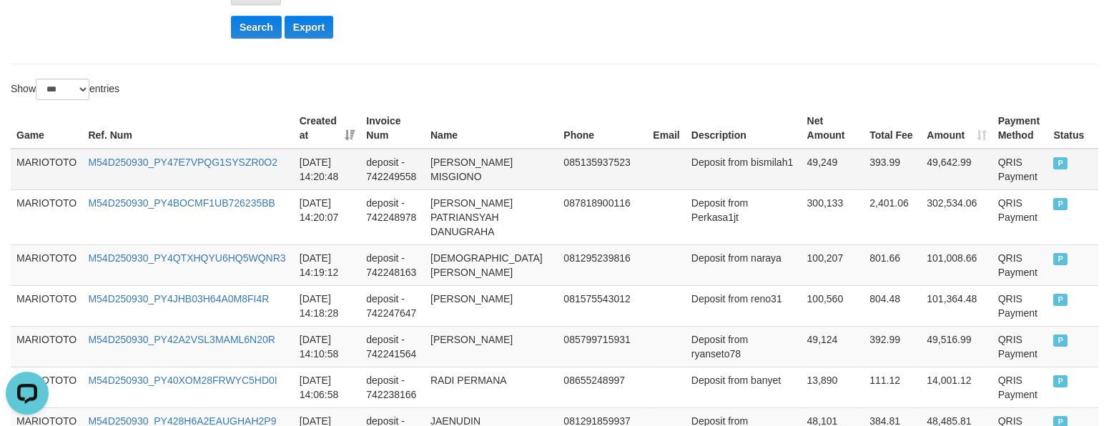
click at [33, 154] on td "MARIOTOTO" at bounding box center [47, 169] width 72 height 41
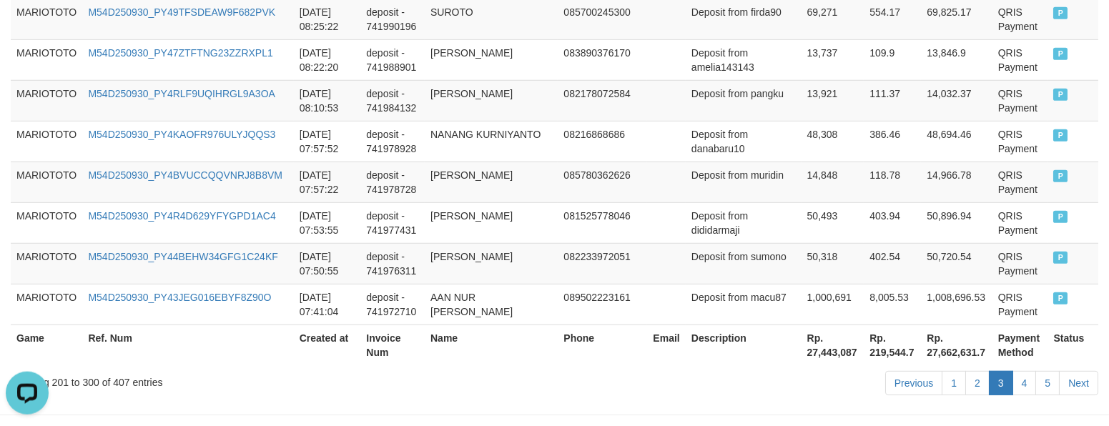
scroll to position [4344, 0]
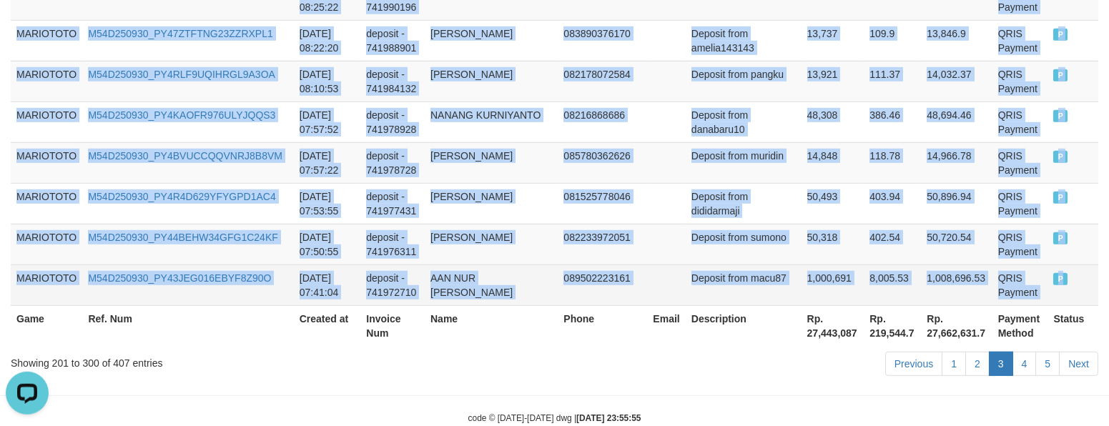
click at [1067, 287] on td "P" at bounding box center [1073, 285] width 51 height 41
copy tbody "MARIOTOTO M54D250930_PY47E7VPQG1SYSZR0O2 [DATE] 14:20:48 deposit - 742249558 [P…"
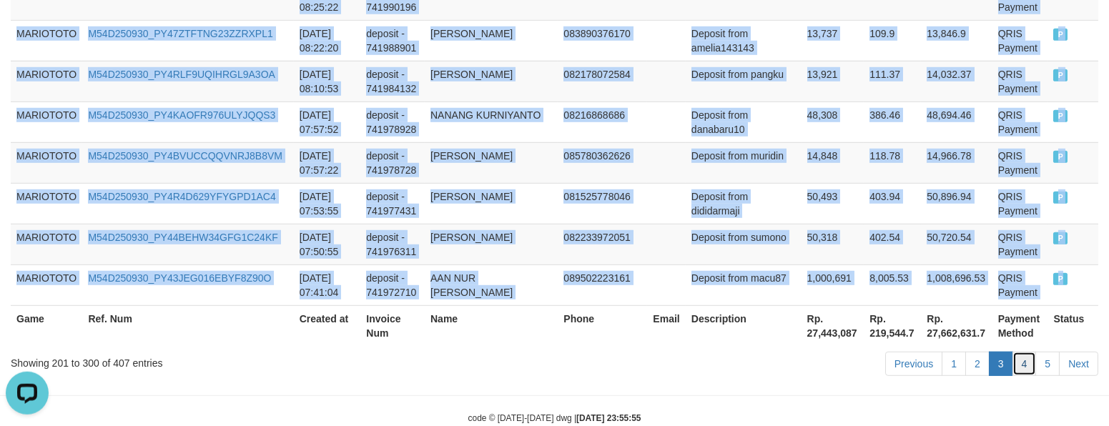
click at [1019, 356] on link "4" at bounding box center [1025, 364] width 24 height 24
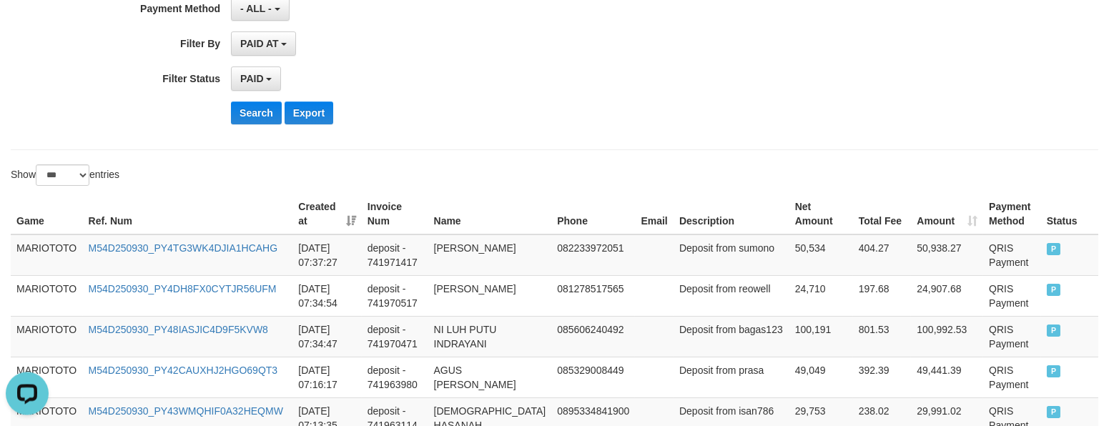
scroll to position [218, 0]
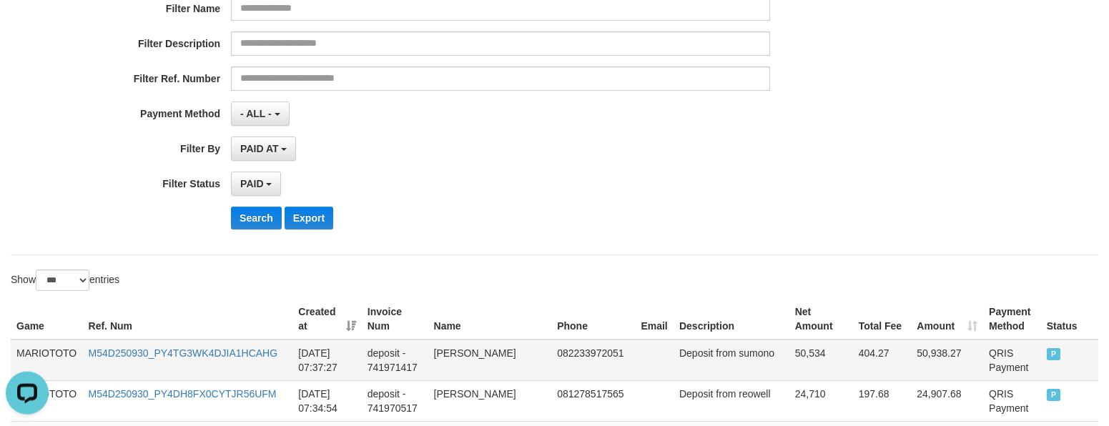
click at [42, 349] on td "MARIOTOTO" at bounding box center [47, 360] width 72 height 41
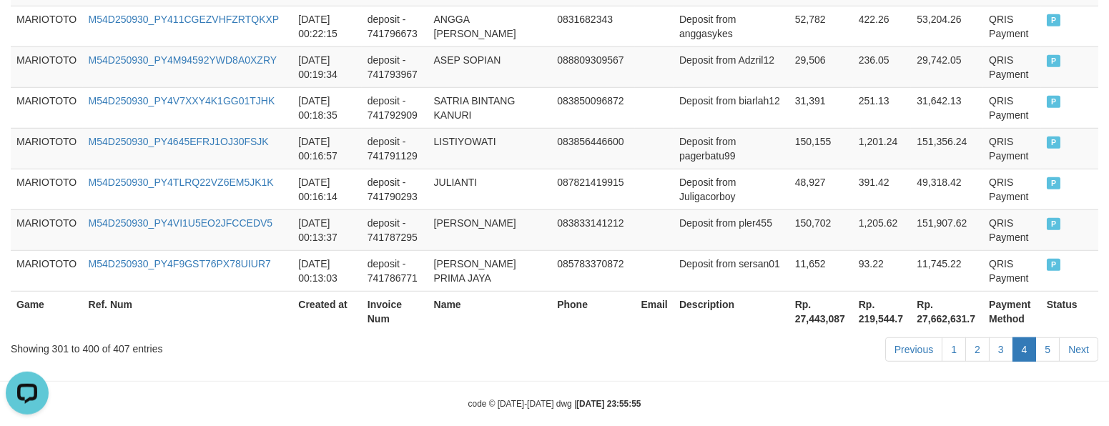
scroll to position [4373, 0]
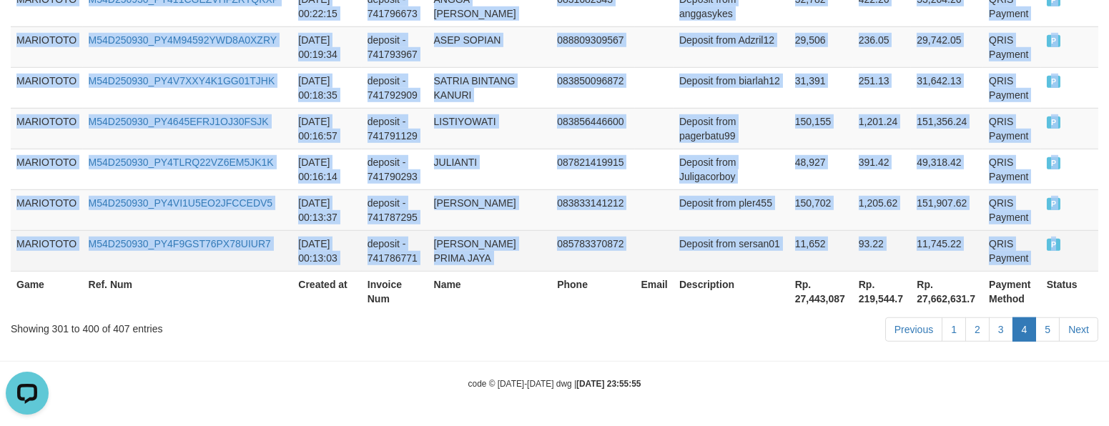
click at [1049, 253] on td "P" at bounding box center [1070, 250] width 57 height 41
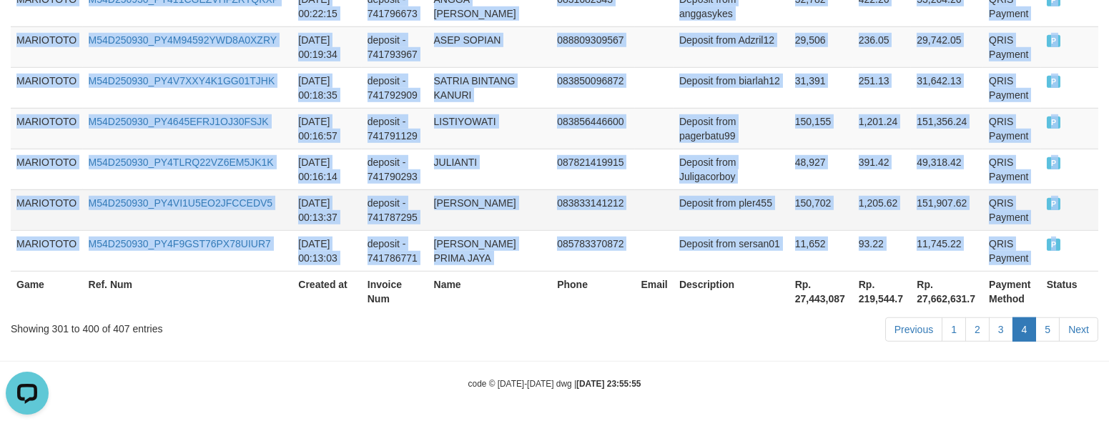
copy tbody "MARIOTOTO M54D250930_PY4TG3WK4DJIA1HCAHG [DATE] 07:37:27 deposit - 741971417 [P…"
click at [1042, 329] on link "5" at bounding box center [1048, 330] width 24 height 24
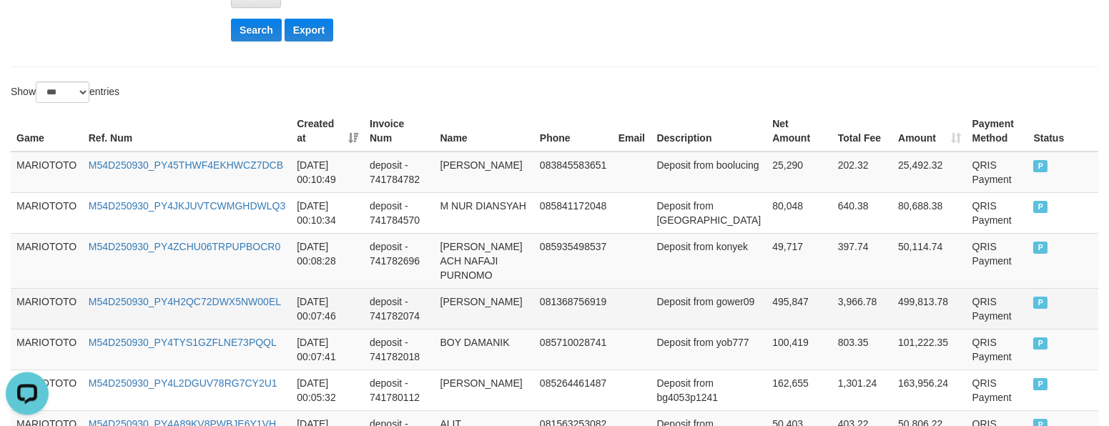
scroll to position [426, 0]
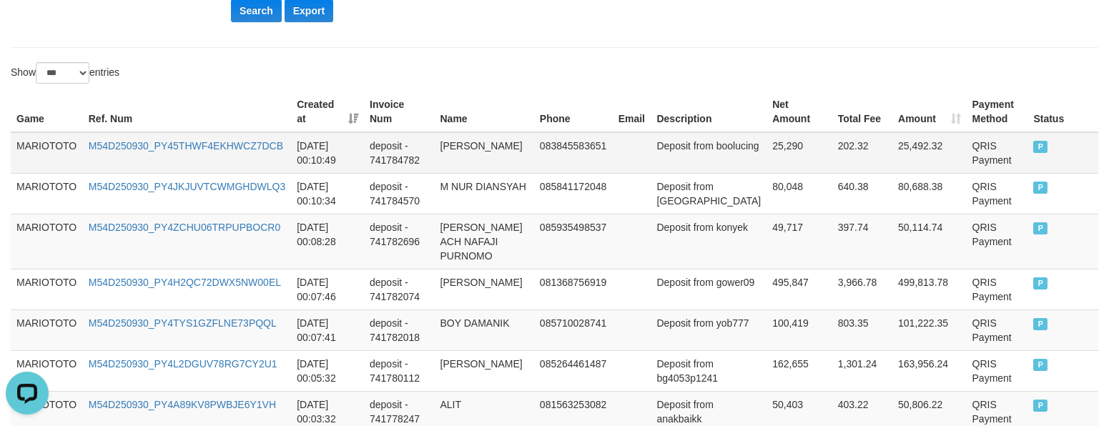
click at [32, 144] on td "MARIOTOTO" at bounding box center [47, 152] width 72 height 41
click at [33, 145] on td "MARIOTOTO" at bounding box center [47, 152] width 72 height 41
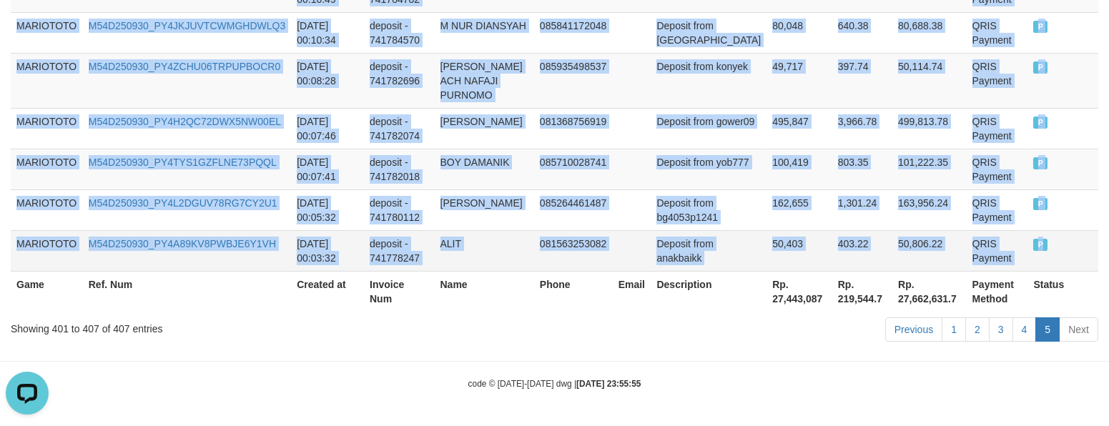
click at [1050, 254] on td "P" at bounding box center [1063, 250] width 71 height 41
copy tbody "MARIOTOTO M54D250930_PY45THWF4EKHWCZ7DCB [DATE] 00:10:49 deposit - 741784782 AS…"
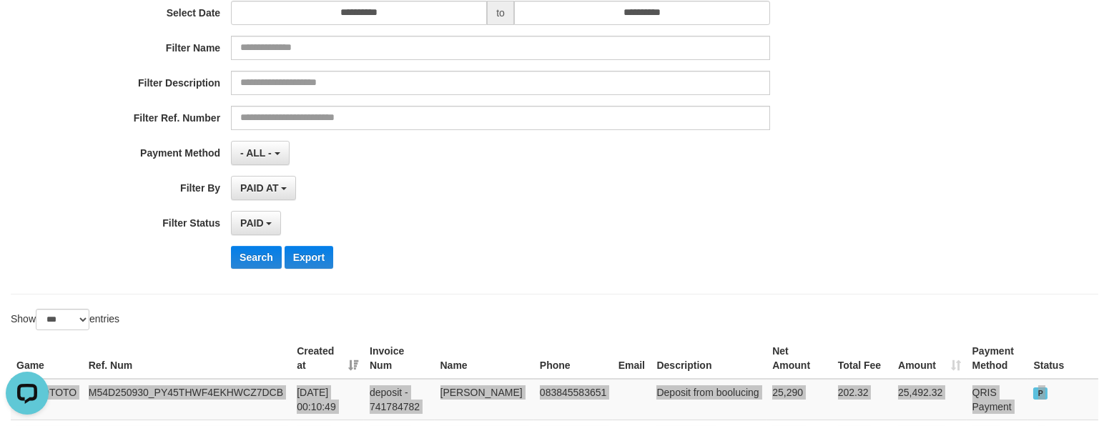
scroll to position [0, 0]
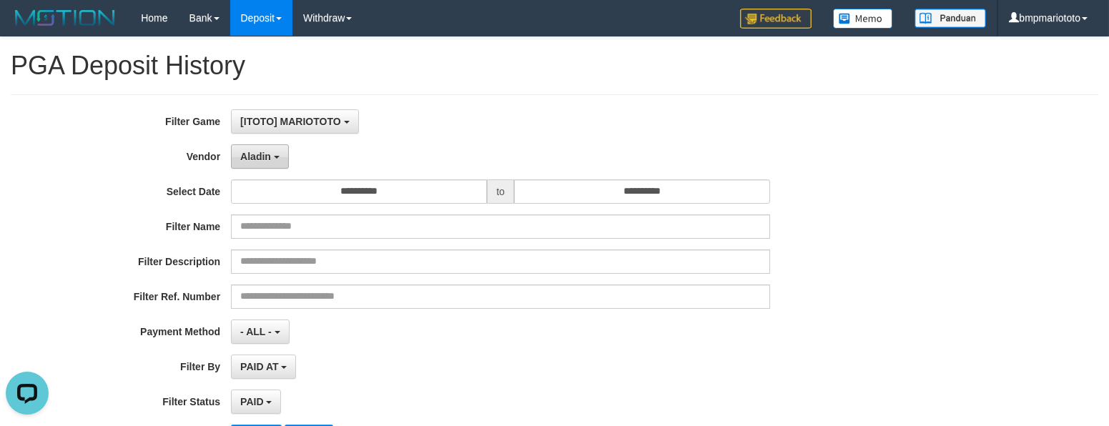
click at [261, 158] on span "Aladin" at bounding box center [255, 156] width 31 height 11
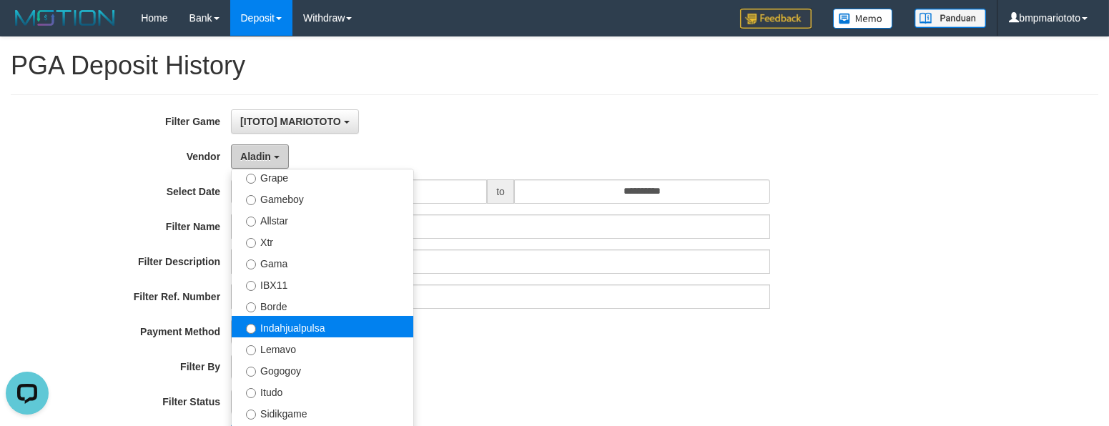
scroll to position [268, 0]
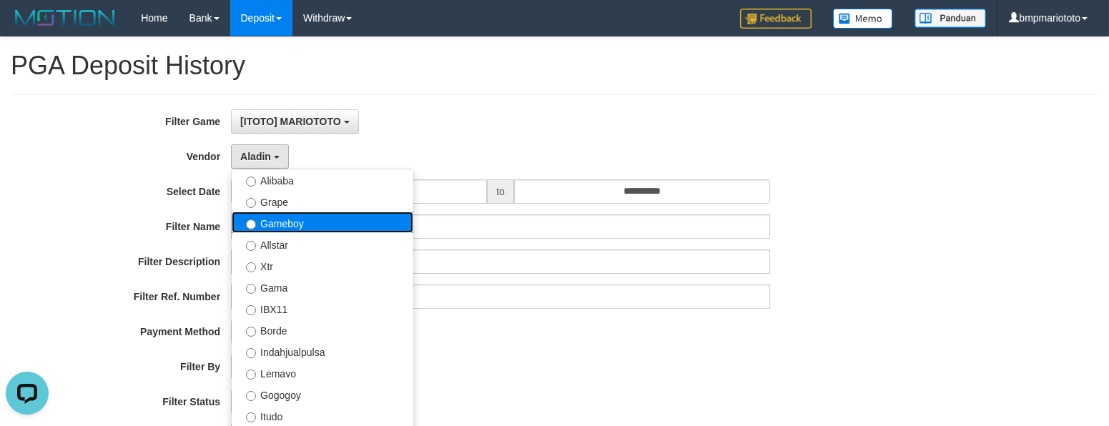
click at [330, 232] on label "Gameboy" at bounding box center [323, 222] width 182 height 21
select select "**********"
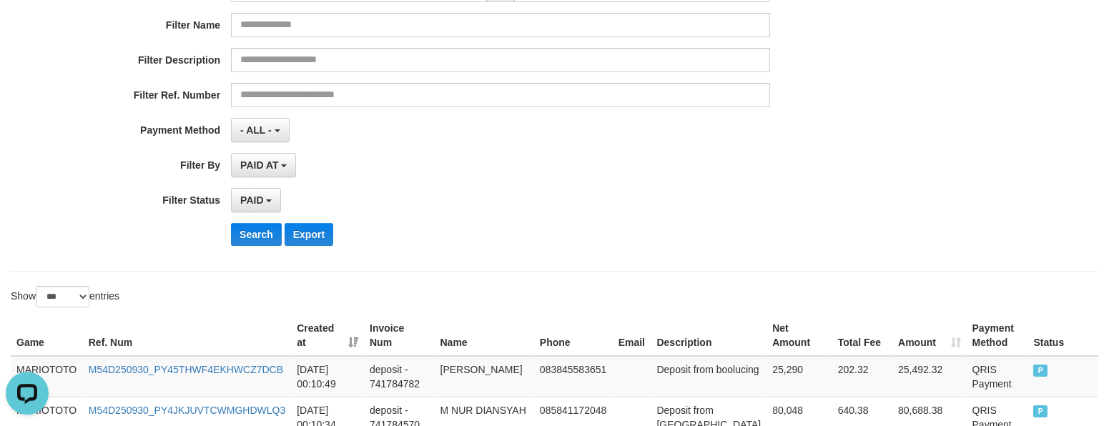
scroll to position [204, 0]
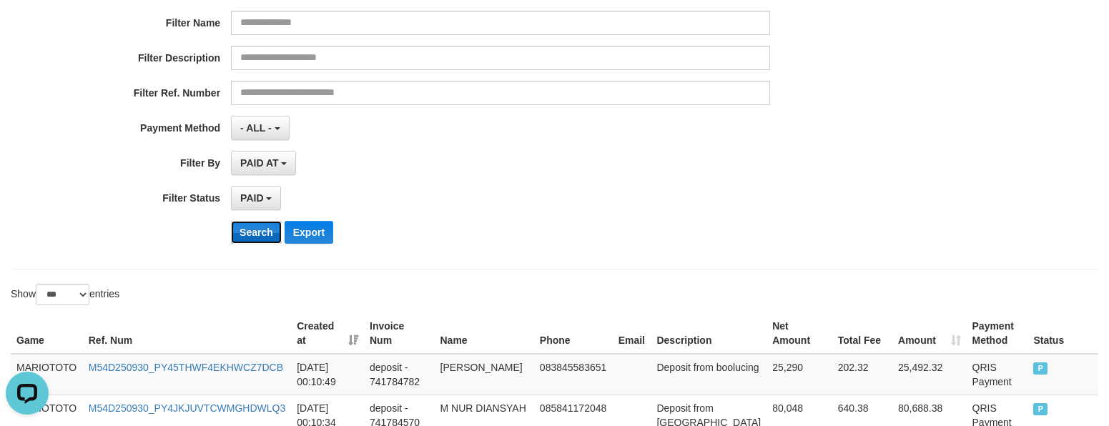
click at [258, 228] on button "Search" at bounding box center [256, 232] width 51 height 23
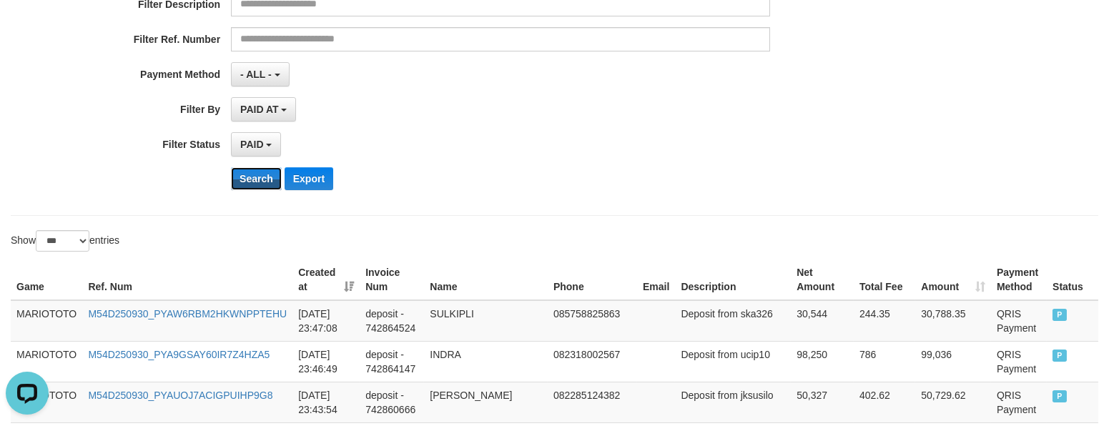
scroll to position [306, 0]
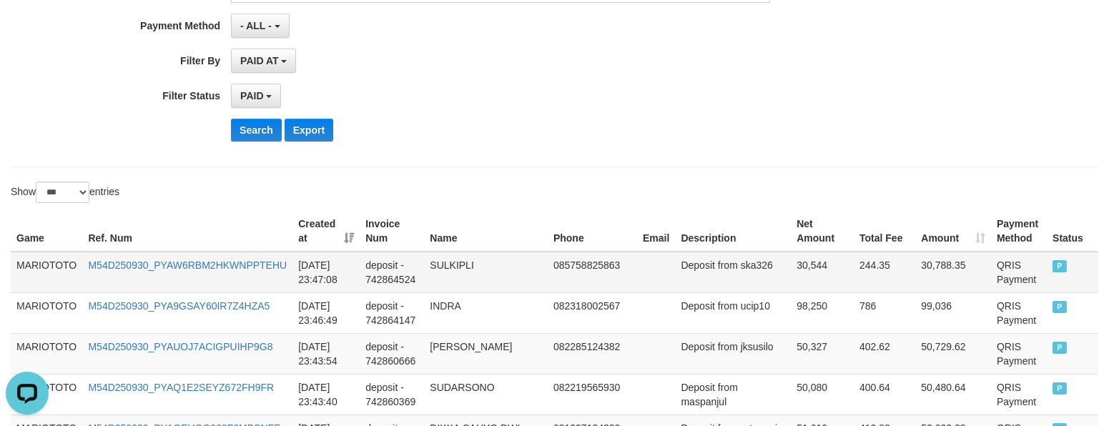
click at [43, 265] on td "MARIOTOTO" at bounding box center [47, 272] width 72 height 41
click at [44, 265] on td "MARIOTOTO" at bounding box center [47, 272] width 72 height 41
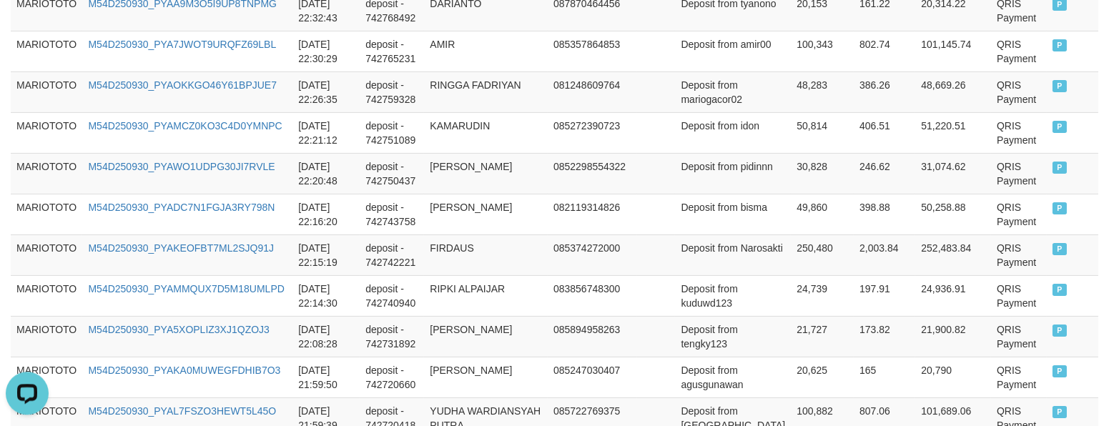
scroll to position [4387, 0]
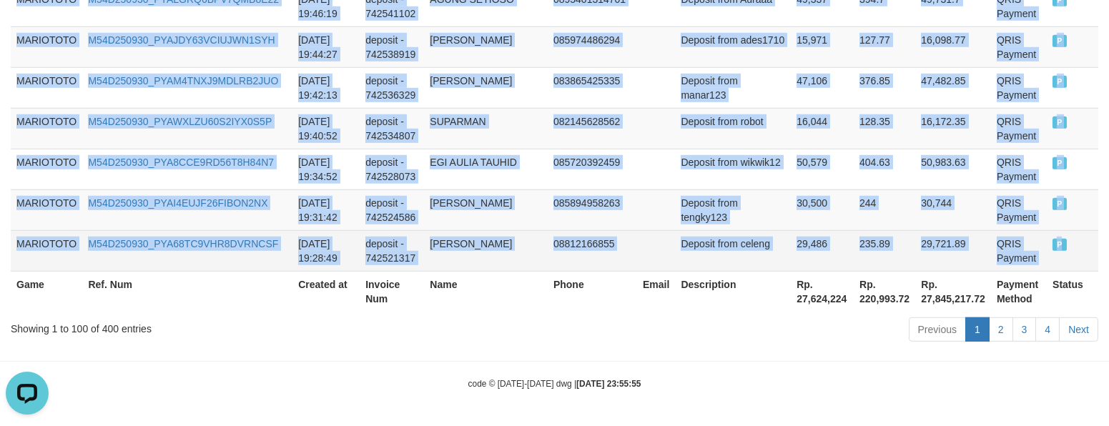
click at [1067, 252] on td "P" at bounding box center [1073, 250] width 52 height 41
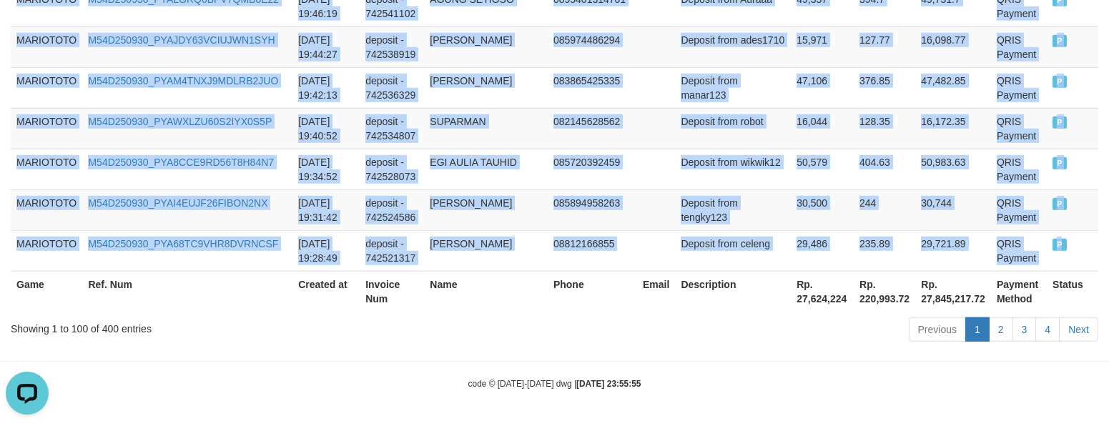
copy tbody "MARIOTOTO M54D250930_PYAW6RBM2HKWNPPTEHU [DATE] 23:47:08 deposit - 742864524 SU…"
click at [1001, 328] on link "2" at bounding box center [1001, 330] width 24 height 24
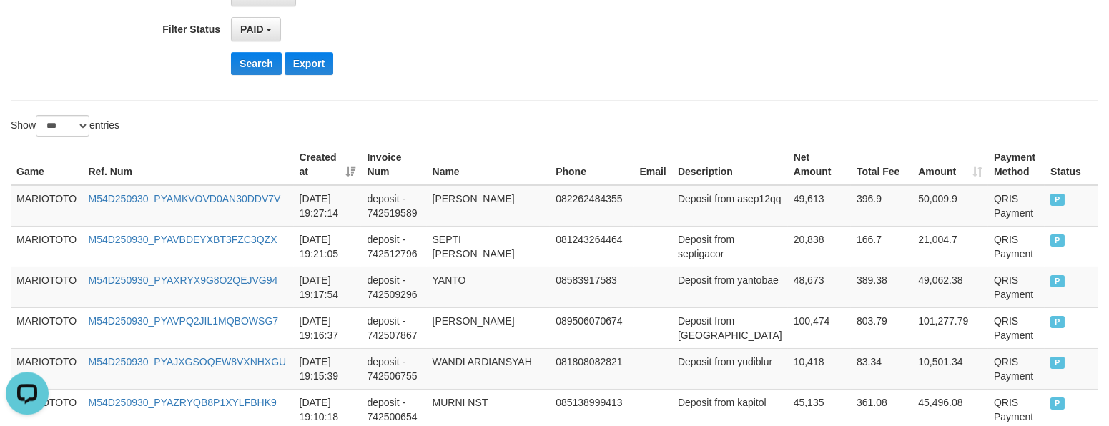
scroll to position [258, 0]
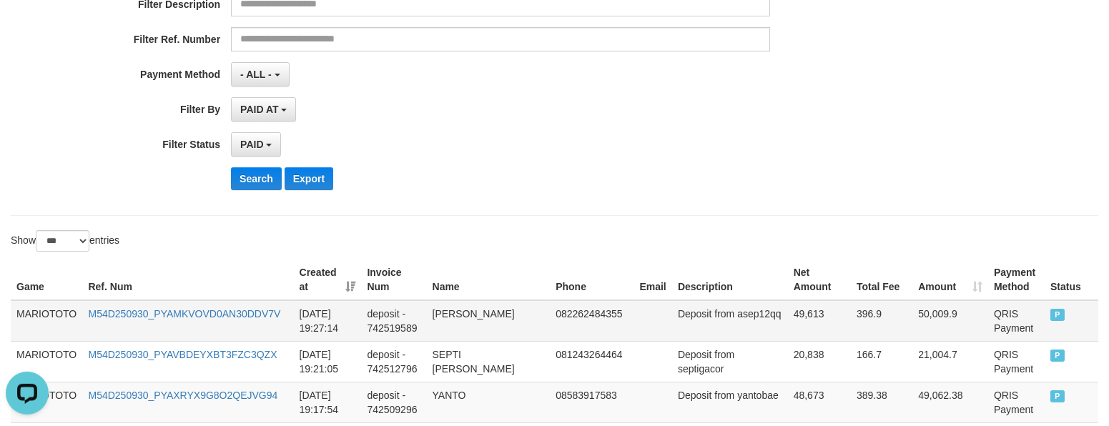
click at [35, 315] on td "MARIOTOTO" at bounding box center [47, 320] width 72 height 41
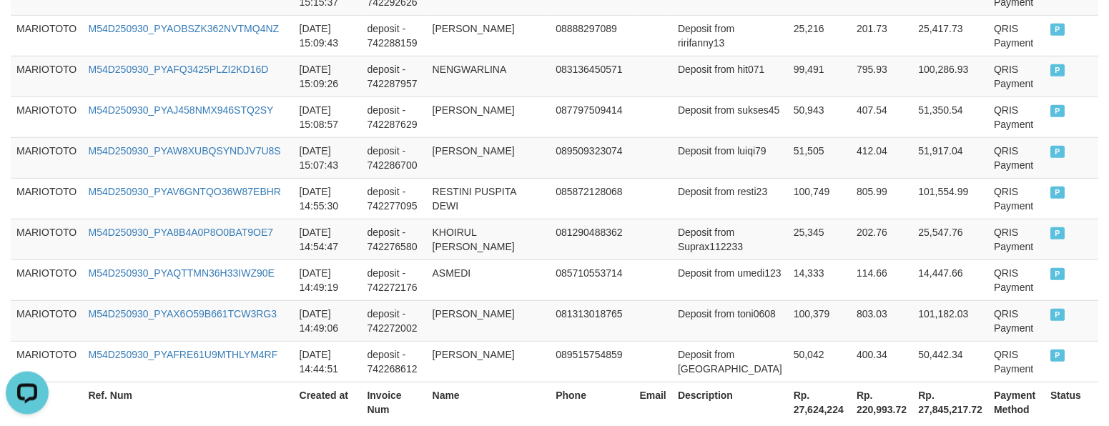
scroll to position [4387, 0]
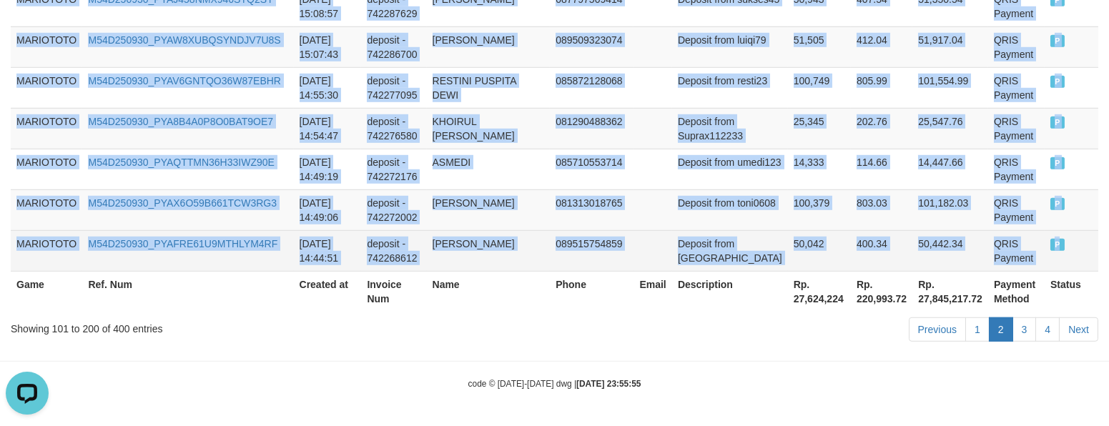
click at [1057, 258] on td "P" at bounding box center [1072, 250] width 54 height 41
copy tbody "MARIOTOTO M54D250930_PYAMKVOVD0AN30DDV7V [DATE] 19:27:14 deposit - 742519589 OH…"
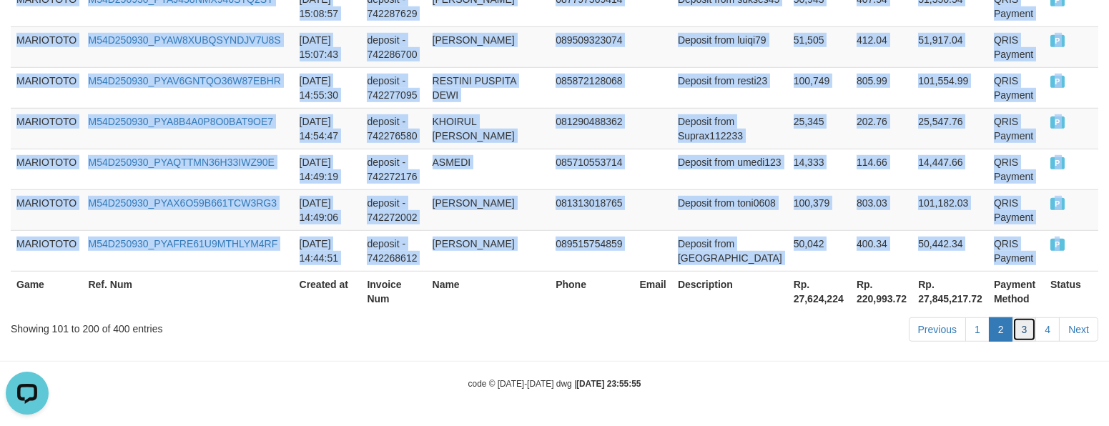
click at [1027, 328] on link "3" at bounding box center [1025, 330] width 24 height 24
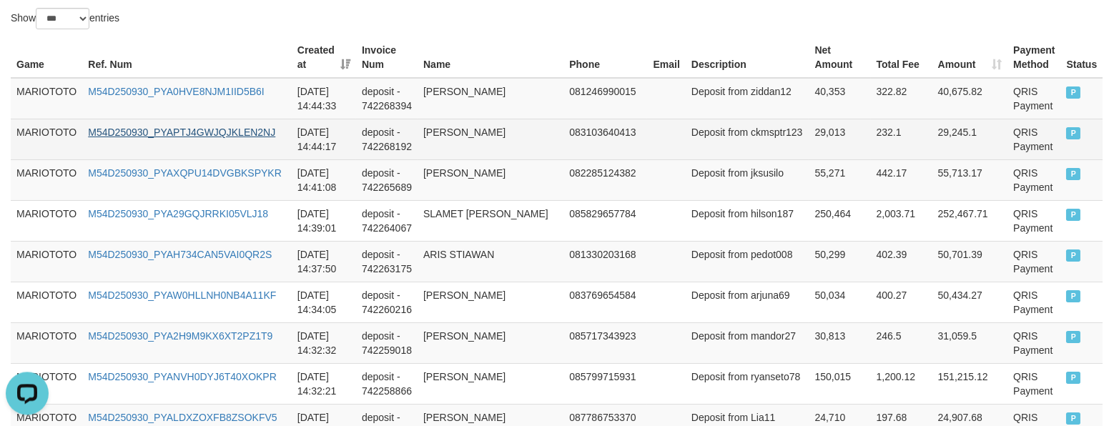
scroll to position [405, 0]
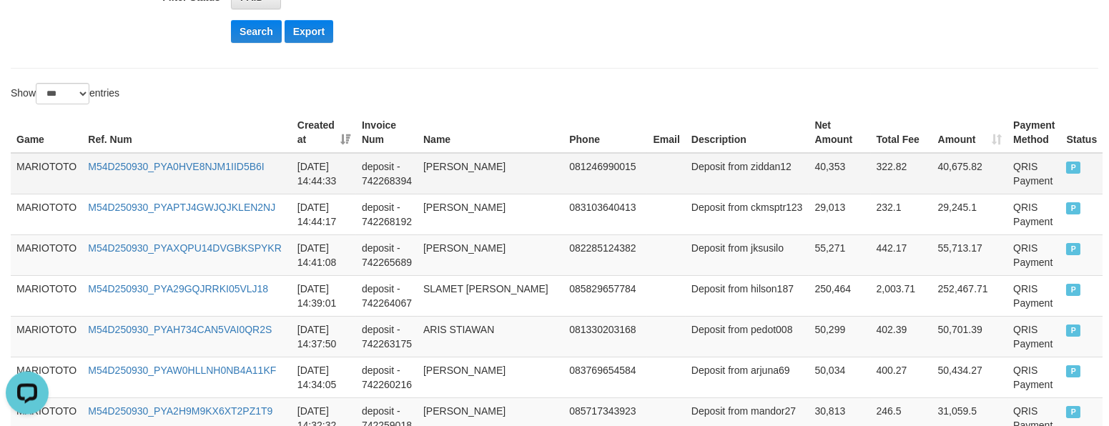
click at [31, 164] on td "MARIOTOTO" at bounding box center [47, 173] width 72 height 41
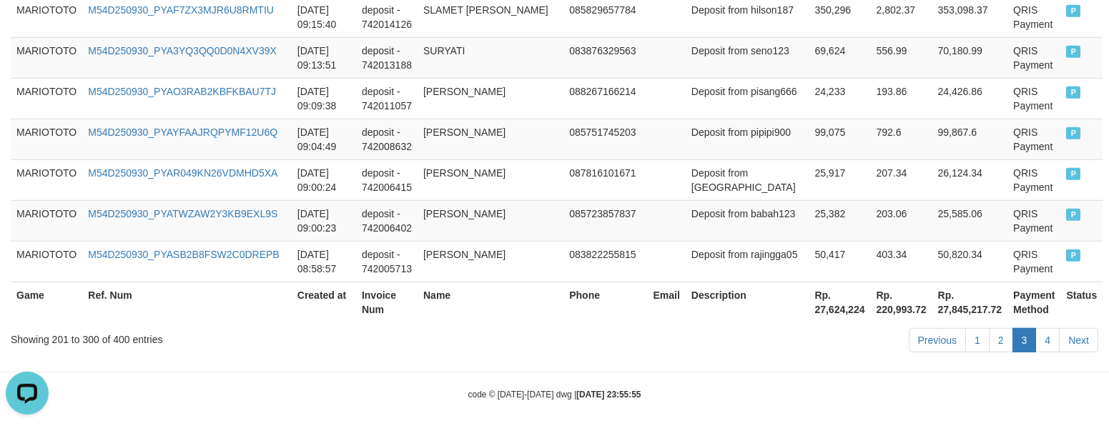
scroll to position [4373, 0]
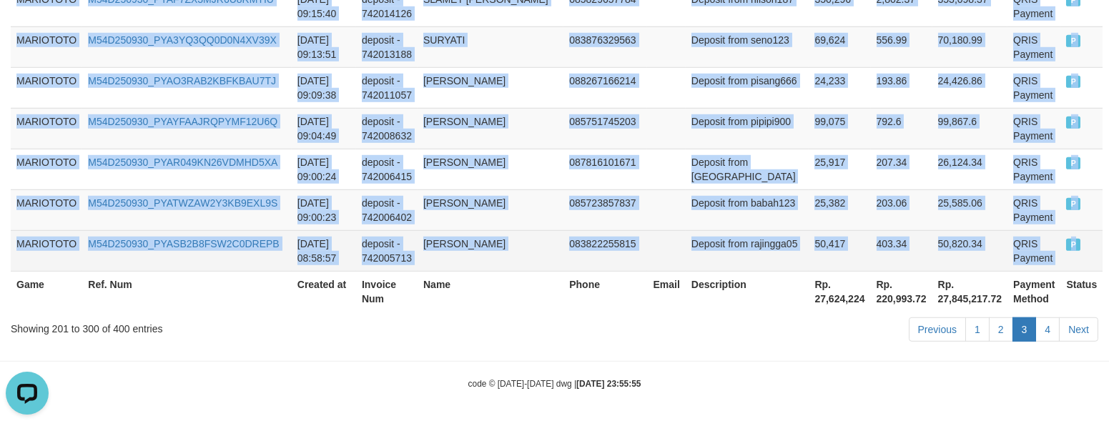
click at [1087, 260] on td "P" at bounding box center [1082, 250] width 42 height 41
copy tbody "MARIOTOTO M54D250930_PYA0HVE8NJM1IID5B6I [DATE] 14:44:33 deposit - 742268394 [P…"
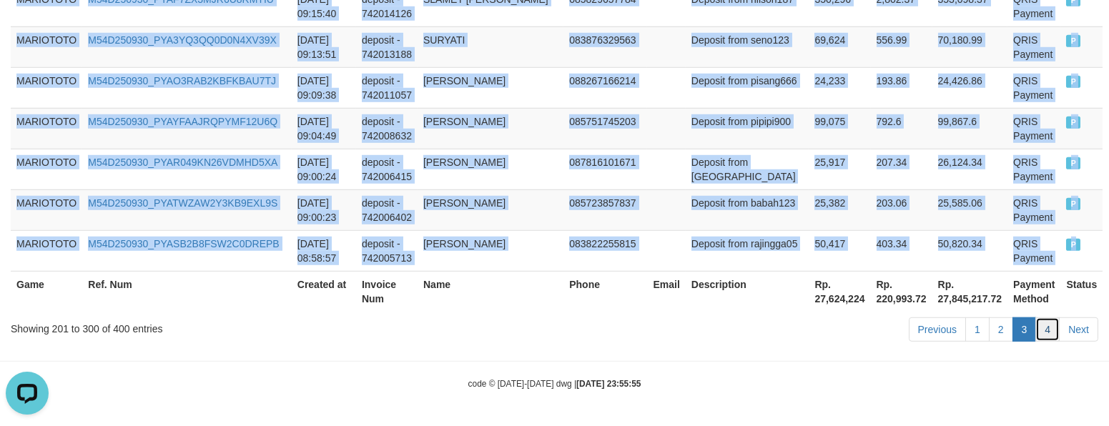
click at [1049, 330] on link "4" at bounding box center [1048, 330] width 24 height 24
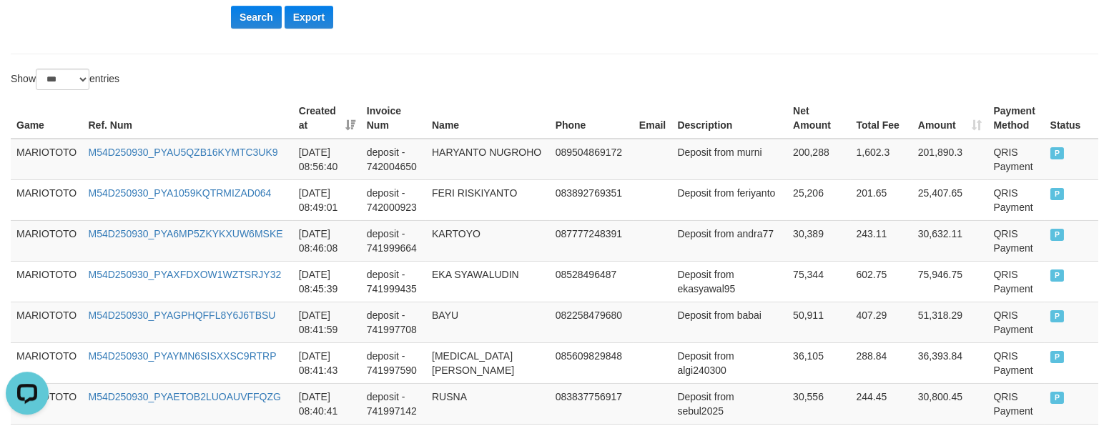
scroll to position [439, 0]
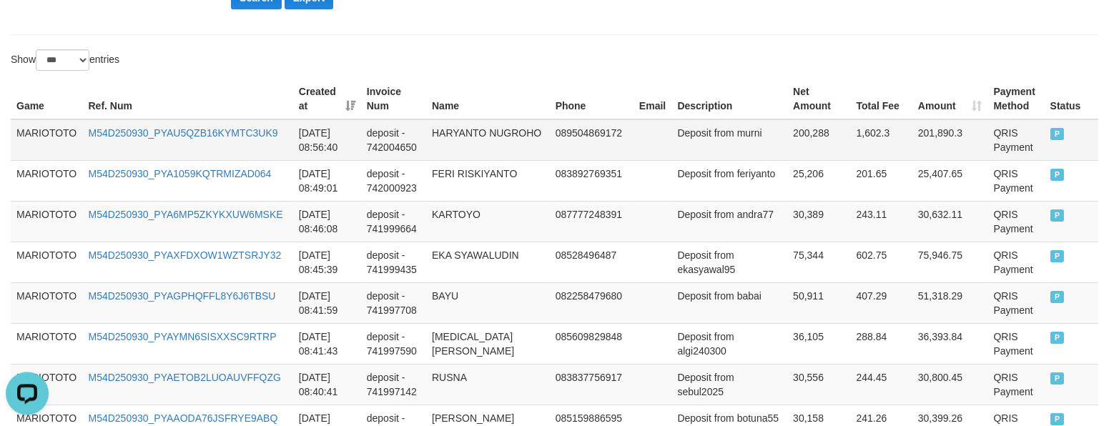
click at [45, 138] on td "MARIOTOTO" at bounding box center [47, 139] width 72 height 41
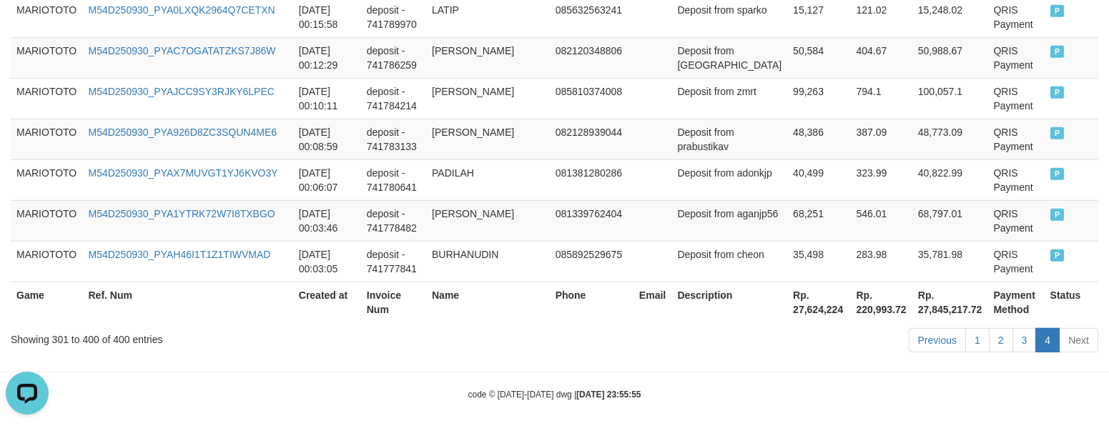
scroll to position [4373, 0]
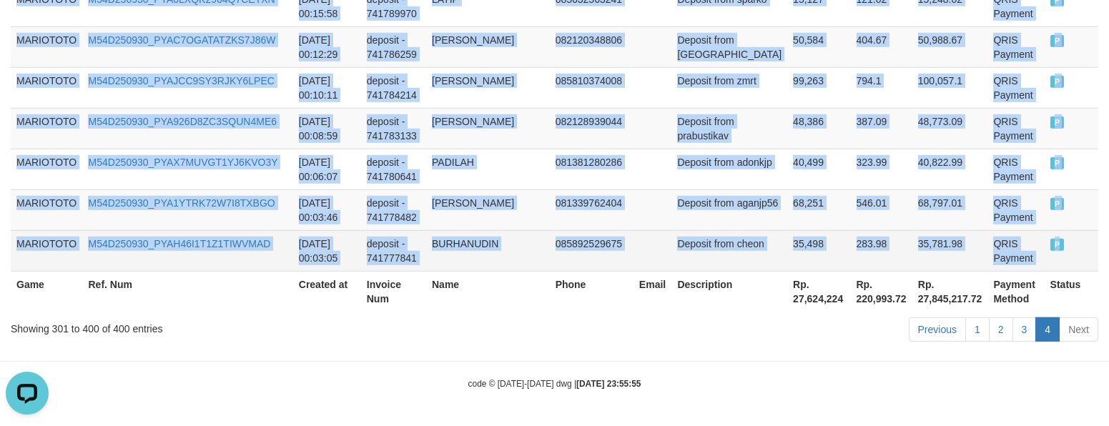
click at [1062, 258] on td "P" at bounding box center [1072, 250] width 54 height 41
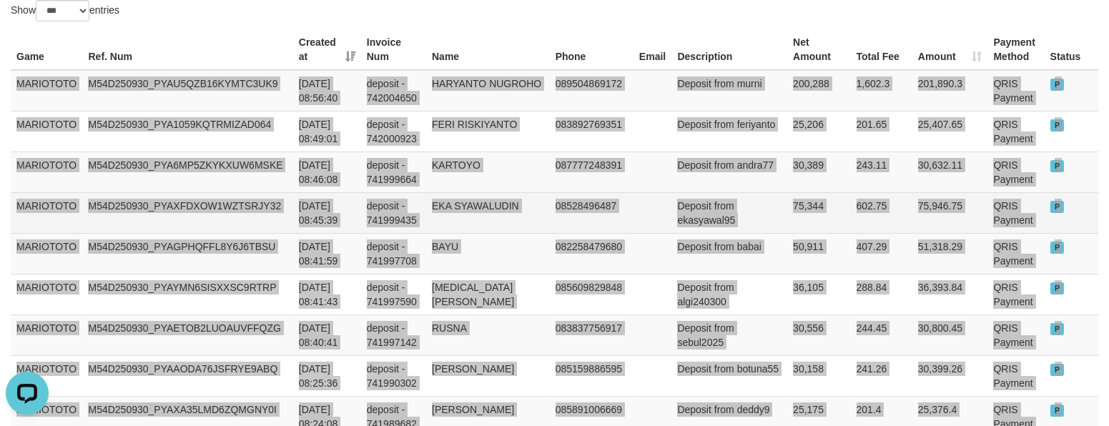
scroll to position [79, 0]
